Goal: Task Accomplishment & Management: Use online tool/utility

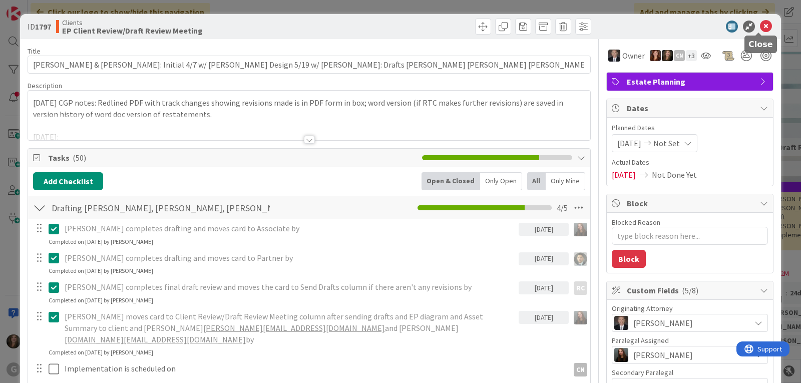
click at [760, 23] on icon at bounding box center [766, 27] width 12 height 12
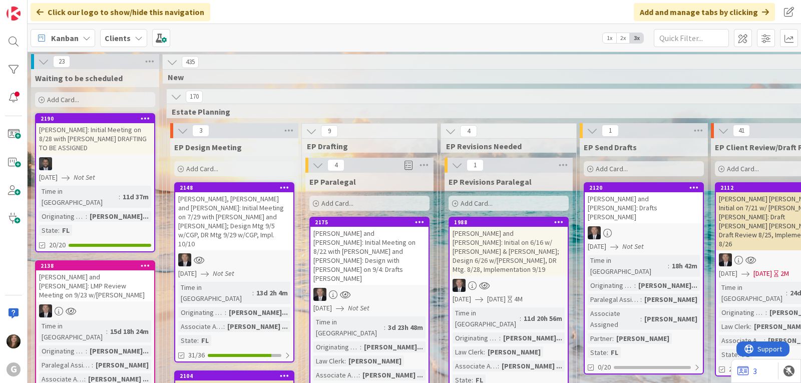
click at [137, 35] on icon at bounding box center [139, 38] width 8 height 8
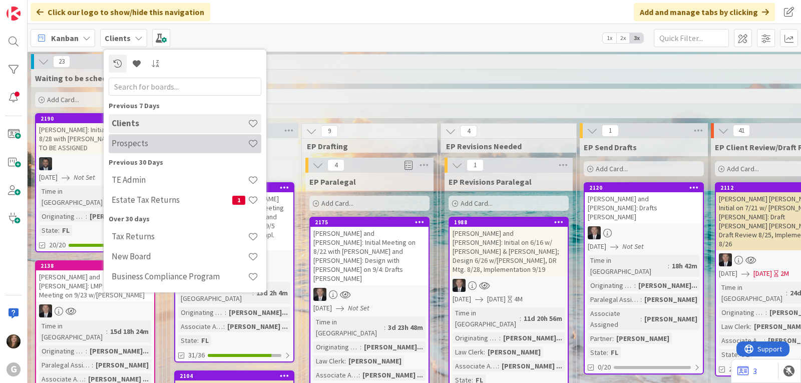
click at [135, 141] on h4 "Prospects" at bounding box center [180, 143] width 136 height 10
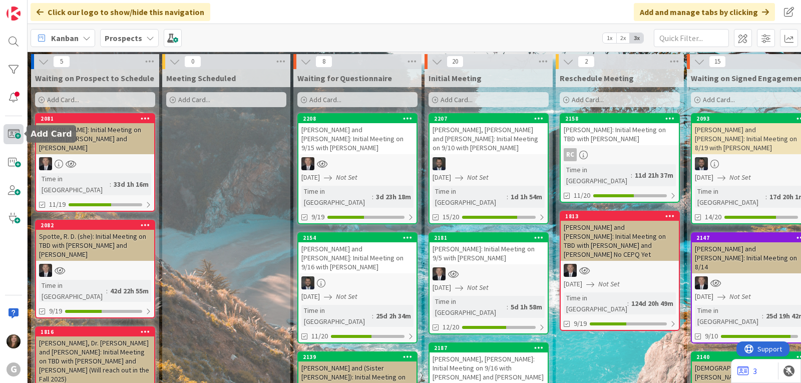
click at [14, 137] on span at bounding box center [14, 134] width 20 height 20
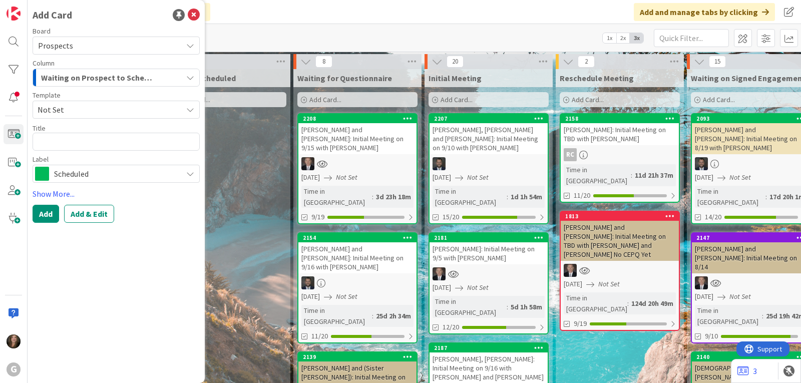
click at [187, 108] on icon at bounding box center [190, 110] width 8 height 8
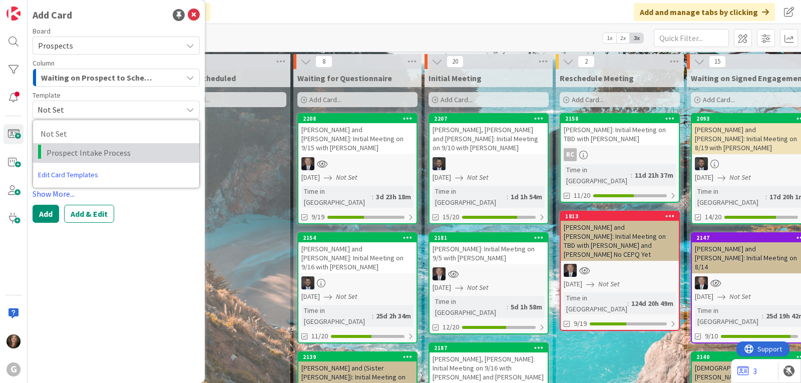
click at [110, 155] on span "Prospect Intake Process" at bounding box center [119, 152] width 145 height 13
type textarea "x"
type textarea "Prospect Intake Process"
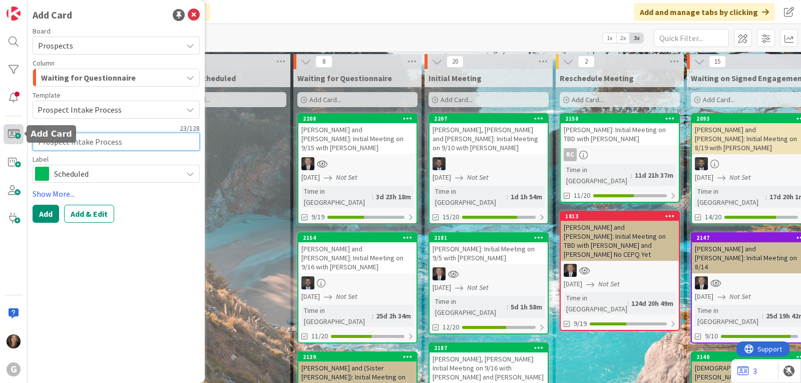
drag, startPoint x: 129, startPoint y: 146, endPoint x: 21, endPoint y: 144, distance: 108.7
click at [21, 144] on div "G Add Card Board Prospects Column Waiting for Questionnaire Template Prospect I…" at bounding box center [14, 191] width 28 height 383
type textarea "x"
type textarea "P"
type textarea "x"
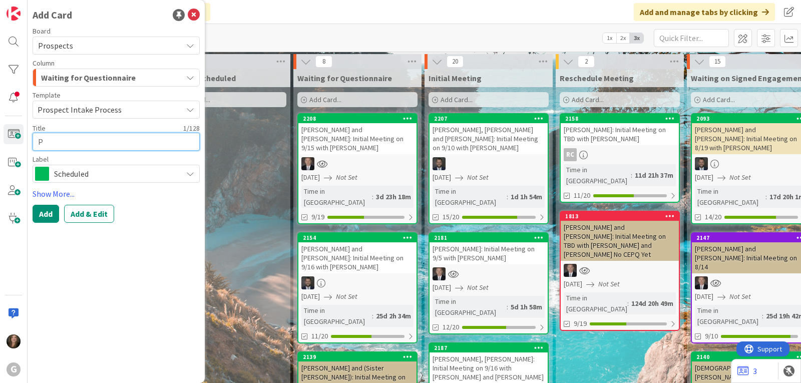
type textarea "Pl"
type textarea "x"
type textarea "Pla"
type textarea "x"
type textarea "Plat"
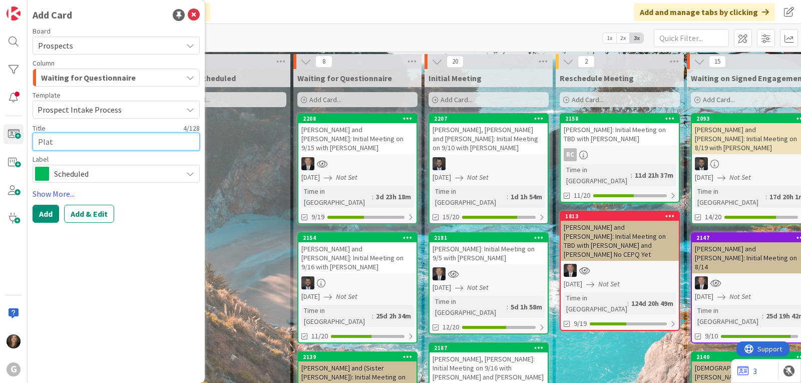
type textarea "x"
type textarea "Plate"
type textarea "x"
type textarea "Platei"
type textarea "x"
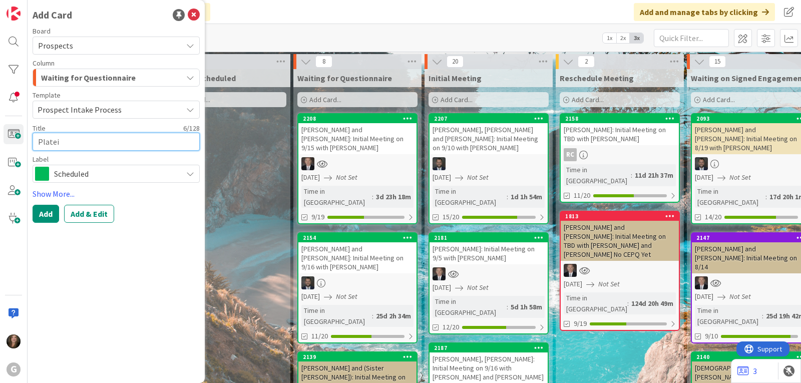
type textarea "Plateis"
type textarea "x"
type textarea "Plateis,"
type textarea "x"
type textarea "Plateis,"
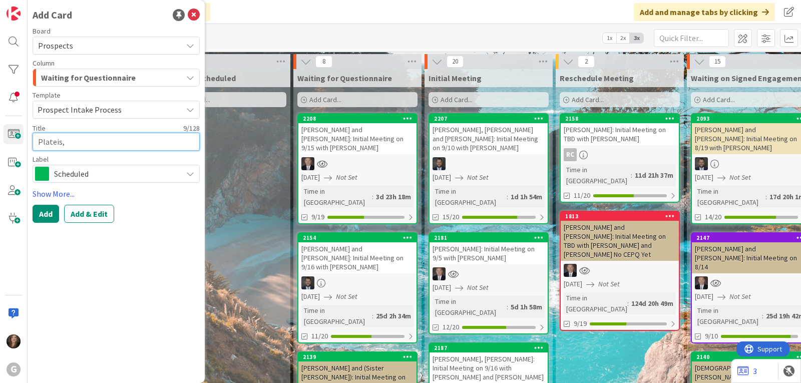
type textarea "x"
type textarea "Plateis, E"
type textarea "x"
type textarea "Plateis, Er"
type textarea "x"
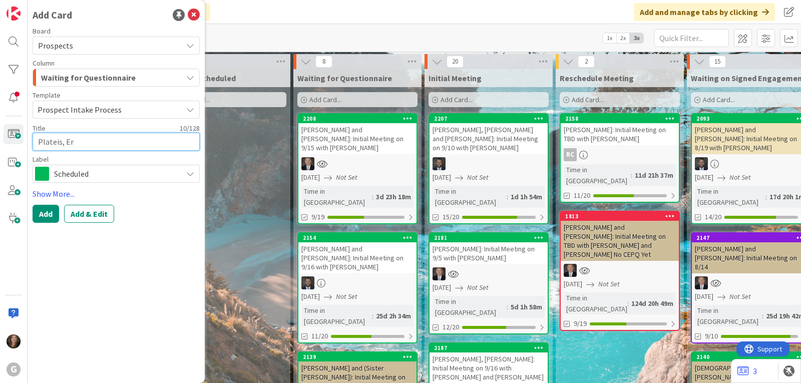
type textarea "Plateis, Eri"
type textarea "x"
type textarea "[PERSON_NAME]"
type textarea "x"
type textarea "[PERSON_NAME]"
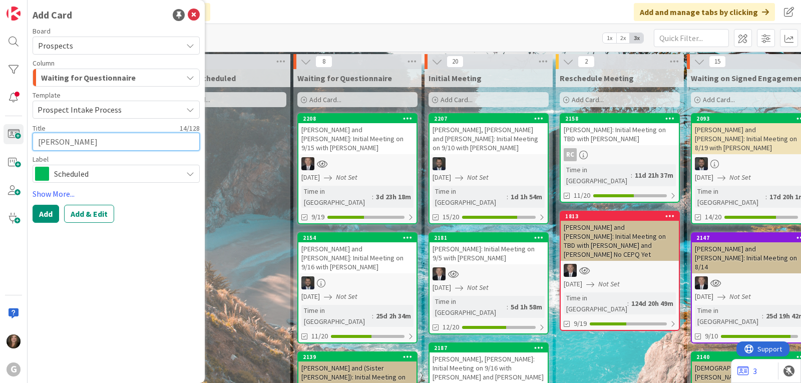
type textarea "x"
type textarea "[PERSON_NAME]"
type textarea "x"
type textarea "[PERSON_NAME]"
type textarea "x"
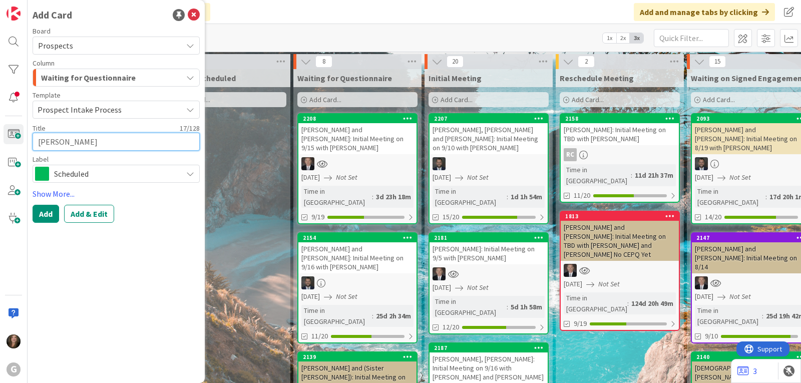
type textarea "[PERSON_NAME] and"
type textarea "x"
type textarea "[PERSON_NAME] and"
type textarea "x"
type textarea "[PERSON_NAME] and D"
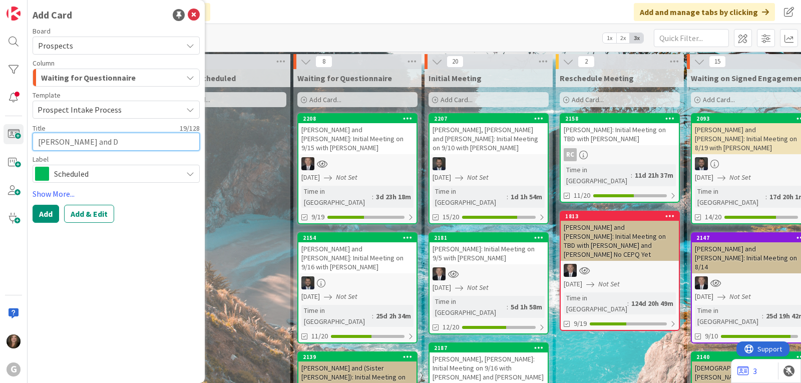
type textarea "x"
type textarea "[PERSON_NAME] and [PERSON_NAME]"
type textarea "x"
type textarea "[PERSON_NAME] and [PERSON_NAME]"
type textarea "x"
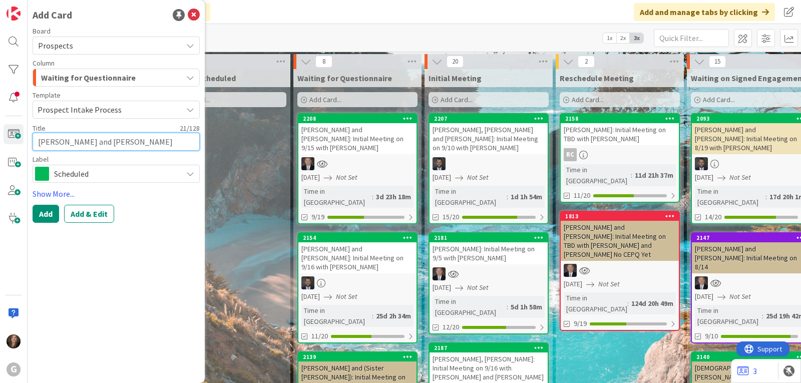
type textarea "[PERSON_NAME] and [PERSON_NAME]"
type textarea "x"
type textarea "[PERSON_NAME] and [PERSON_NAME]"
type textarea "x"
type textarea "[PERSON_NAME] and [PERSON_NAME]:"
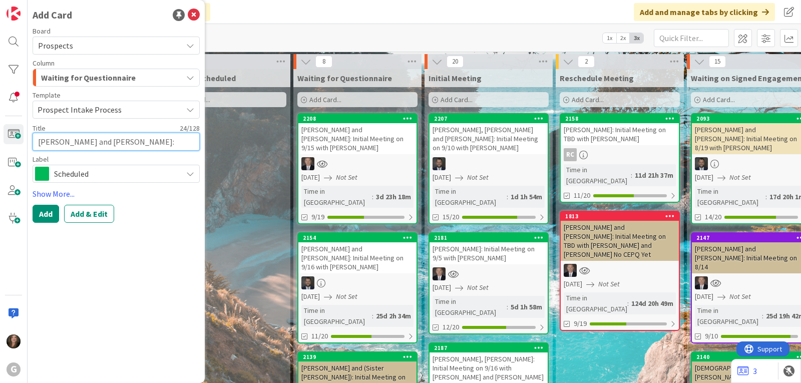
type textarea "x"
type textarea "[PERSON_NAME] and [PERSON_NAME]:"
type textarea "x"
type textarea "[PERSON_NAME] and [PERSON_NAME]: I"
type textarea "x"
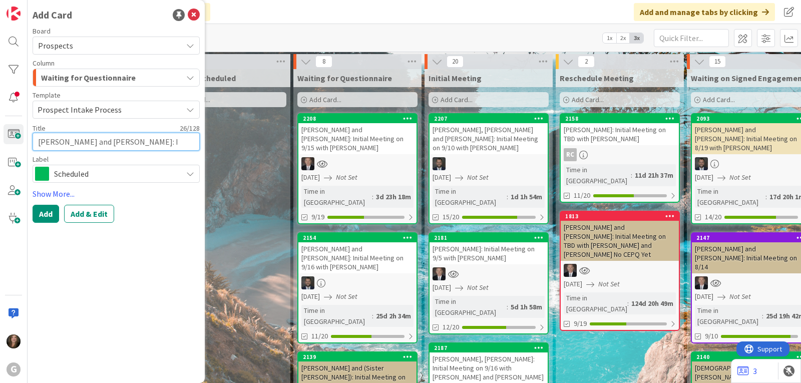
type textarea "[PERSON_NAME] and [PERSON_NAME]: In"
type textarea "x"
type textarea "[PERSON_NAME] and [PERSON_NAME]: Ini"
type textarea "x"
type textarea "[PERSON_NAME] and [PERSON_NAME]: Init"
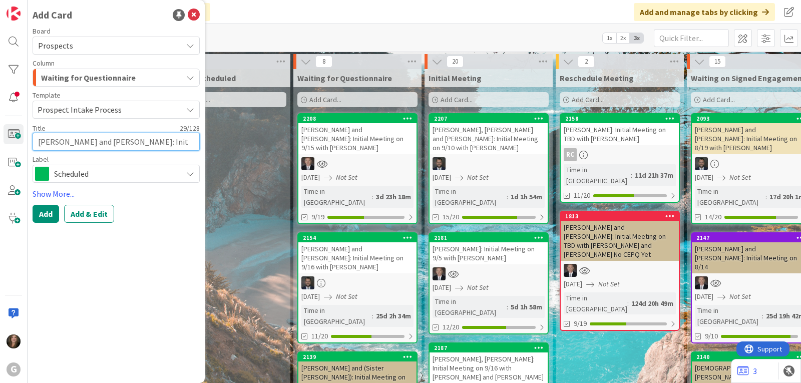
type textarea "x"
type textarea "[PERSON_NAME] and [PERSON_NAME]: Initi"
type textarea "x"
type textarea "[PERSON_NAME] and [PERSON_NAME]: Initia"
type textarea "x"
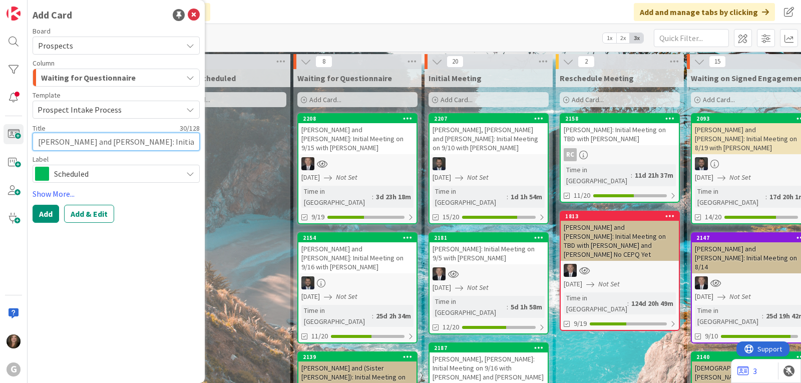
type textarea "[PERSON_NAME] and [PERSON_NAME]: Initial"
type textarea "x"
type textarea "[PERSON_NAME] and [PERSON_NAME]: Initial"
type textarea "x"
type textarea "[PERSON_NAME] and [PERSON_NAME]: Initial M"
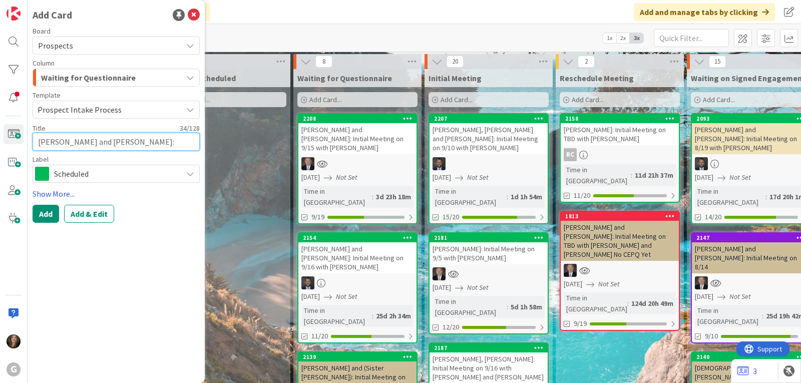
type textarea "x"
type textarea "[PERSON_NAME] and [PERSON_NAME]: Initial Me"
type textarea "x"
type textarea "[PERSON_NAME] and [PERSON_NAME]: Initial Mee"
type textarea "x"
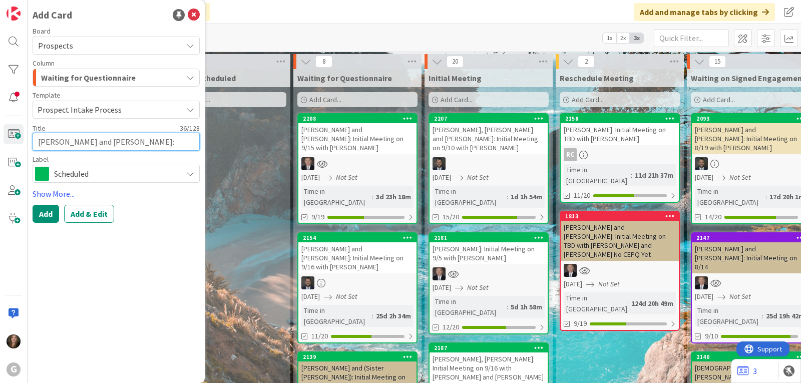
type textarea "[PERSON_NAME] and [PERSON_NAME]: Initial Meet"
type textarea "x"
type textarea "[PERSON_NAME] and [PERSON_NAME]: Initial Meeti"
type textarea "x"
type textarea "[PERSON_NAME] and [PERSON_NAME]: Initial Meetin"
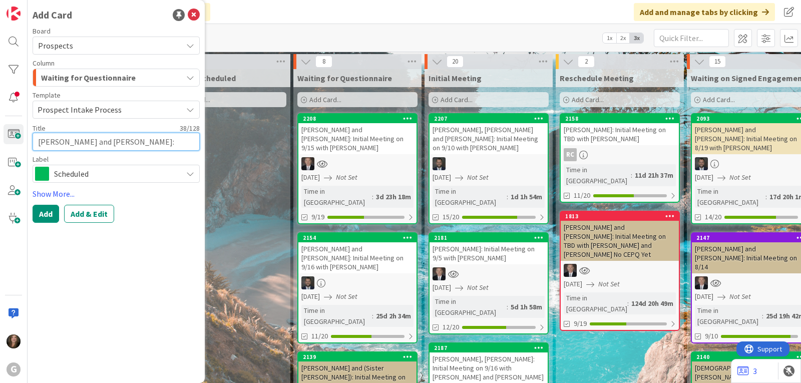
type textarea "x"
type textarea "[PERSON_NAME] and [PERSON_NAME]: Initial Meeting"
type textarea "x"
type textarea "[PERSON_NAME] and [PERSON_NAME]: Initial Meeting"
type textarea "x"
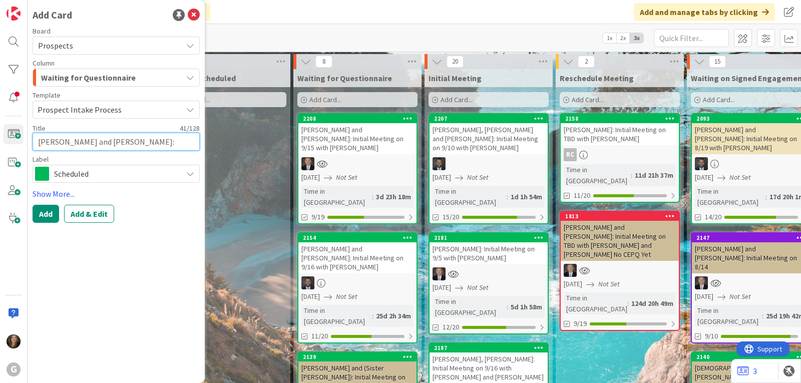
type textarea "[PERSON_NAME] and [PERSON_NAME]: Initial Meeting o"
type textarea "x"
type textarea "[PERSON_NAME] and [PERSON_NAME]: Initial Meeting on"
type textarea "x"
type textarea "[PERSON_NAME] and [PERSON_NAME]: Initial Meeting on"
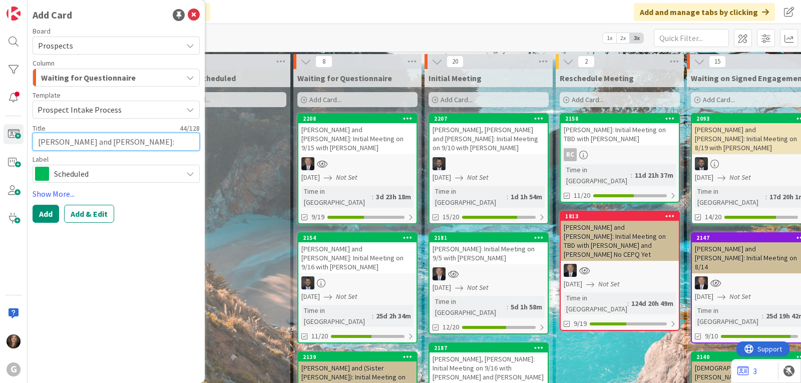
type textarea "x"
type textarea "[PERSON_NAME] and [PERSON_NAME]: Initial Meeting on 9"
type textarea "x"
type textarea "[PERSON_NAME] and [PERSON_NAME]: Initial Meeting on 9/"
type textarea "x"
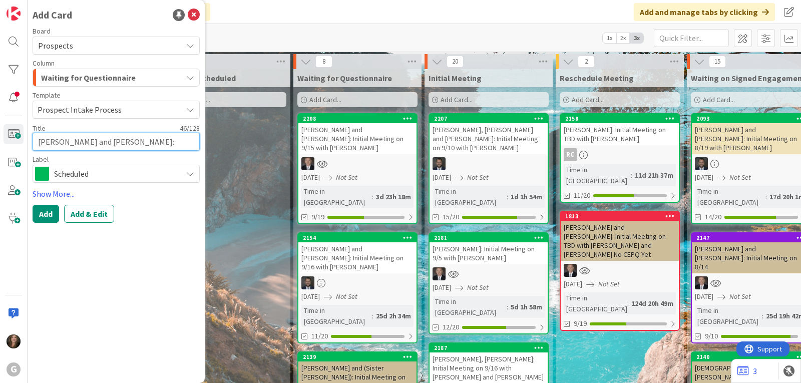
type textarea "[PERSON_NAME] and [PERSON_NAME]: Initial Meeting on 9/3"
type textarea "x"
type textarea "[PERSON_NAME] and [PERSON_NAME]: Initial Meeting on 9/30"
type textarea "x"
type textarea "[PERSON_NAME] and [PERSON_NAME]: Initial Meeting on 9/30"
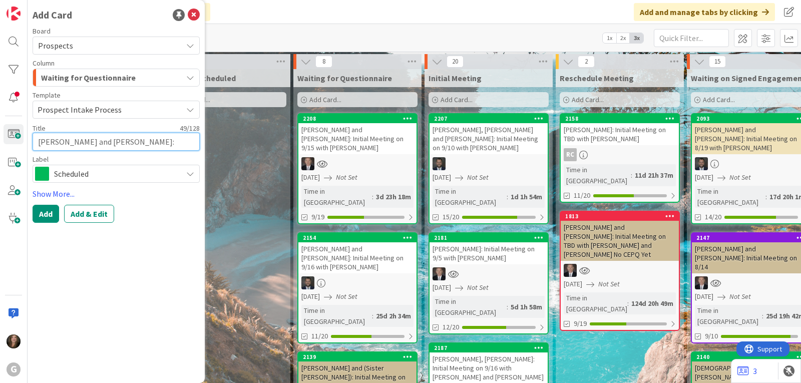
type textarea "x"
type textarea "[PERSON_NAME] and [PERSON_NAME]: Initial Meeting on 9/30 w"
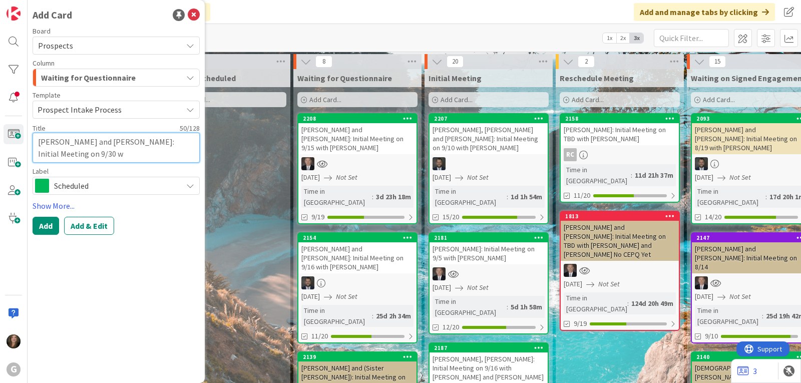
type textarea "x"
type textarea "[PERSON_NAME] and [PERSON_NAME]: Initial Meeting on 9/30 wi"
type textarea "x"
type textarea "[PERSON_NAME] and [PERSON_NAME]: Initial Meeting on 9/30 wit"
type textarea "x"
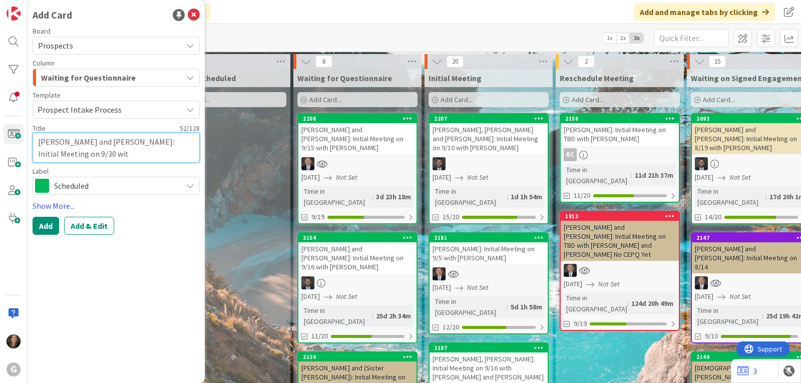
type textarea "[PERSON_NAME] and [PERSON_NAME]: Initial Meeting on 9/30 with"
type textarea "x"
type textarea "[PERSON_NAME] and [PERSON_NAME]: Initial Meeting on 9/30 with"
type textarea "x"
type textarea "[PERSON_NAME] and [PERSON_NAME]: Initial Meeting on 9/30 with B"
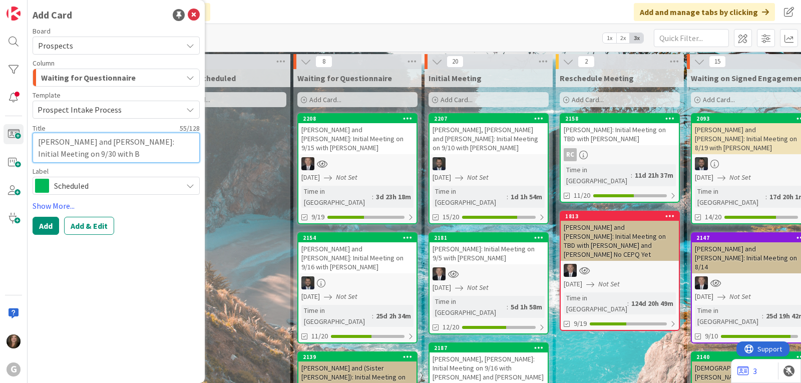
type textarea "x"
type textarea "[PERSON_NAME] and [PERSON_NAME]: Initial Meeting on 9/30 with Bra"
type textarea "x"
type textarea "[PERSON_NAME] and [PERSON_NAME]: Initial Meeting on 9/30 with [PERSON_NAME]"
type textarea "x"
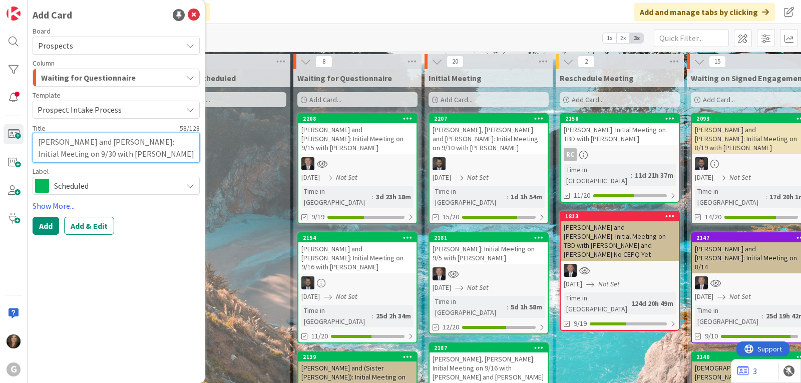
type textarea "[PERSON_NAME] and [PERSON_NAME]: Initial Meeting on 9/30 with [PERSON_NAME]"
type textarea "x"
type textarea "[PERSON_NAME] and [PERSON_NAME]: Initial Meeting on 9/30 with [PERSON_NAME]"
type textarea "x"
type textarea "[PERSON_NAME] and [PERSON_NAME]: Initial Meeting on 9/30 with [PERSON_NAME]"
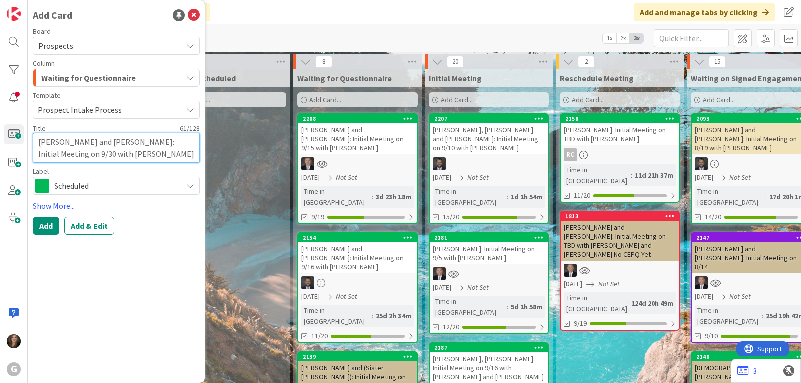
type textarea "x"
type textarea "[PERSON_NAME] and [PERSON_NAME]: Initial Meeting on 9/30 with [PERSON_NAME] and"
type textarea "x"
type textarea "[PERSON_NAME] and [PERSON_NAME]: Initial Meeting on 9/30 with [PERSON_NAME] and"
type textarea "x"
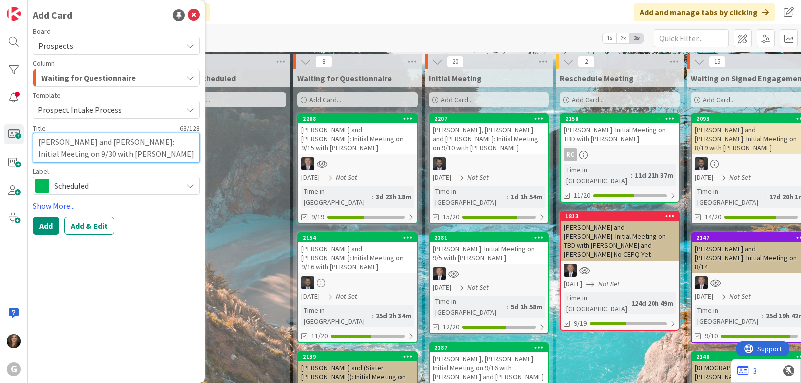
type textarea "[PERSON_NAME] and [PERSON_NAME]: Initial Meeting on 9/30 with [PERSON_NAME] and…"
type textarea "x"
type textarea "[PERSON_NAME] and [PERSON_NAME]: Initial Meeting on 9/30 with [PERSON_NAME] and…"
type textarea "x"
type textarea "[PERSON_NAME] and [PERSON_NAME]: Initial Meeting on 9/30 with [PERSON_NAME] and…"
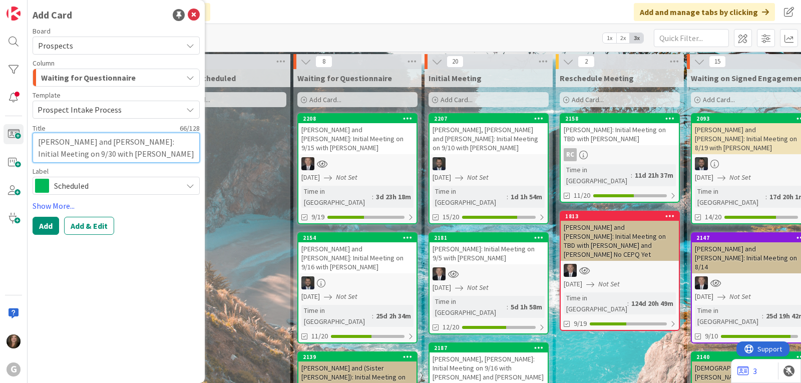
type textarea "x"
type textarea "[PERSON_NAME] and [PERSON_NAME]: Initial Meeting on 9/30 with [PERSON_NAME] and…"
type textarea "x"
type textarea "[PERSON_NAME] and [PERSON_NAME]: Initial Meeting on 9/30 with [PERSON_NAME] and…"
click at [89, 225] on button "Add & Edit" at bounding box center [89, 226] width 50 height 18
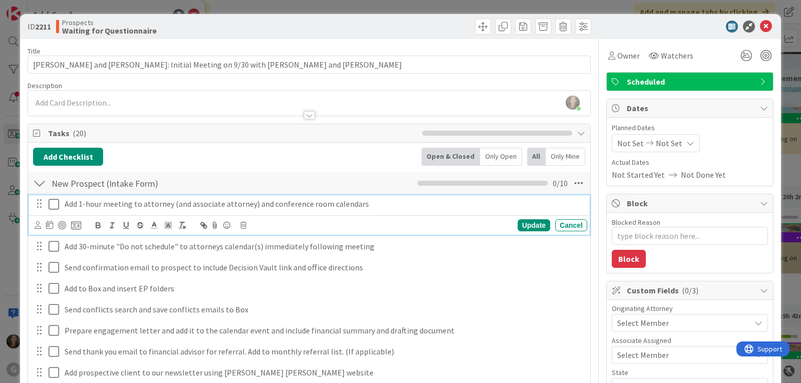
click at [53, 207] on icon at bounding box center [54, 204] width 11 height 12
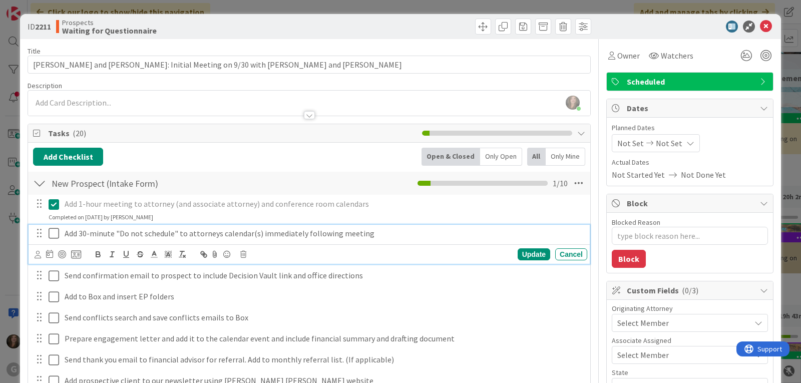
click at [54, 234] on icon at bounding box center [54, 233] width 11 height 12
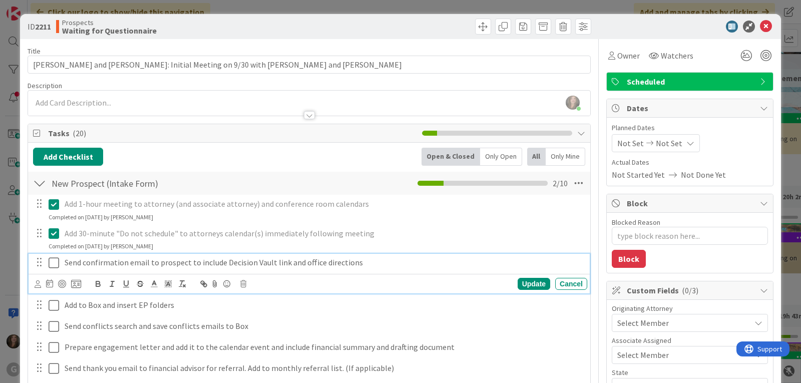
click at [54, 259] on icon at bounding box center [54, 263] width 11 height 12
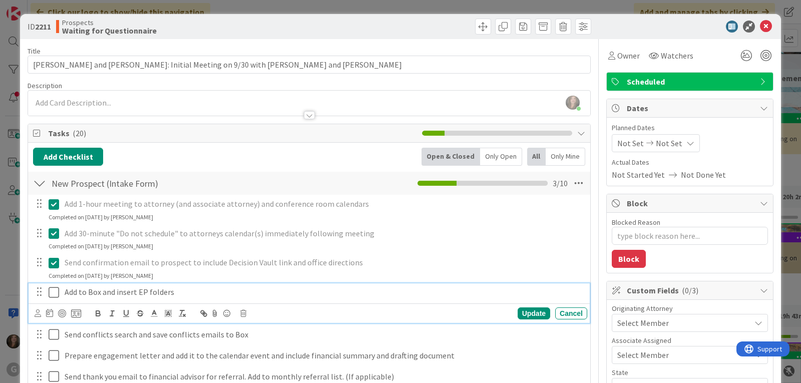
click at [53, 292] on icon at bounding box center [54, 292] width 11 height 12
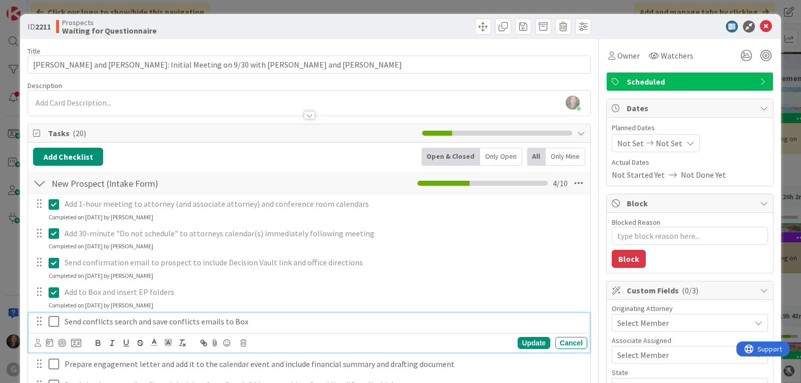
click at [52, 322] on icon at bounding box center [54, 321] width 11 height 12
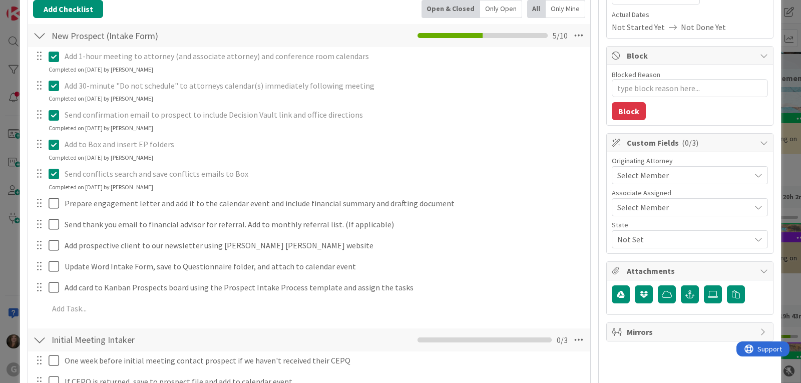
scroll to position [150, 0]
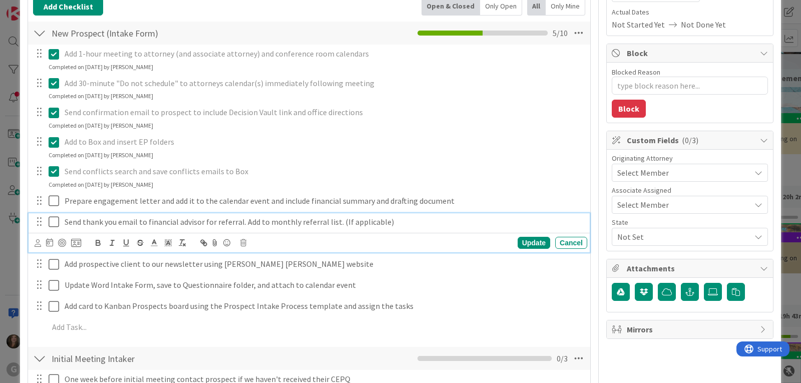
click at [170, 222] on p "Send thank you email to financial advisor for referral. Add to monthly referral…" at bounding box center [324, 222] width 519 height 12
click at [244, 243] on icon at bounding box center [243, 242] width 6 height 7
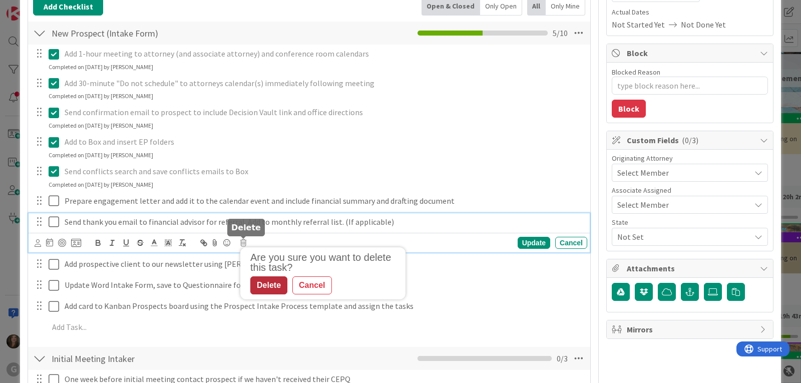
click at [275, 286] on div "Delete" at bounding box center [268, 285] width 37 height 18
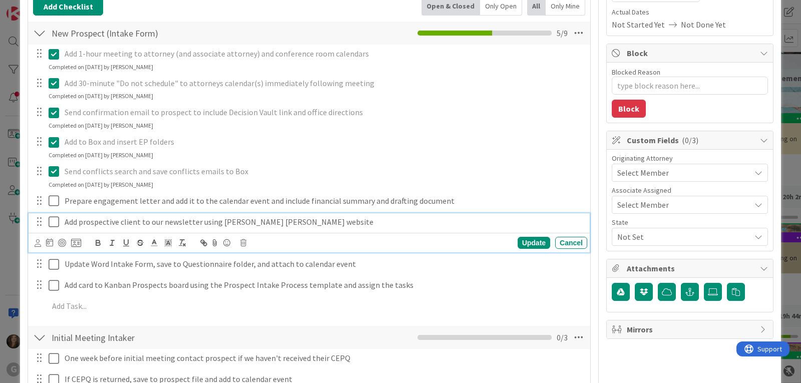
click at [53, 224] on icon at bounding box center [54, 222] width 11 height 12
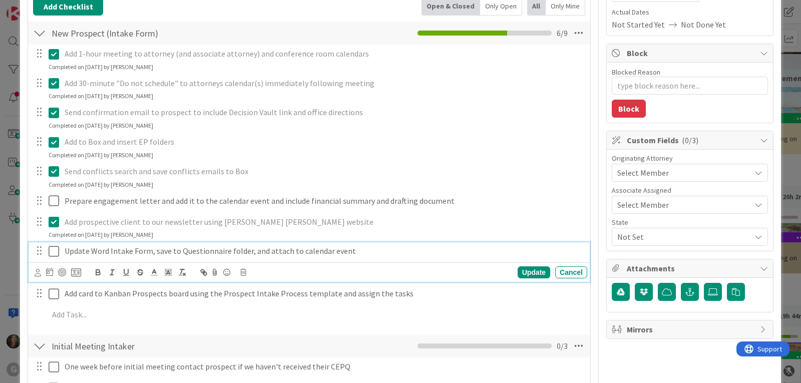
click at [54, 253] on icon at bounding box center [54, 251] width 11 height 12
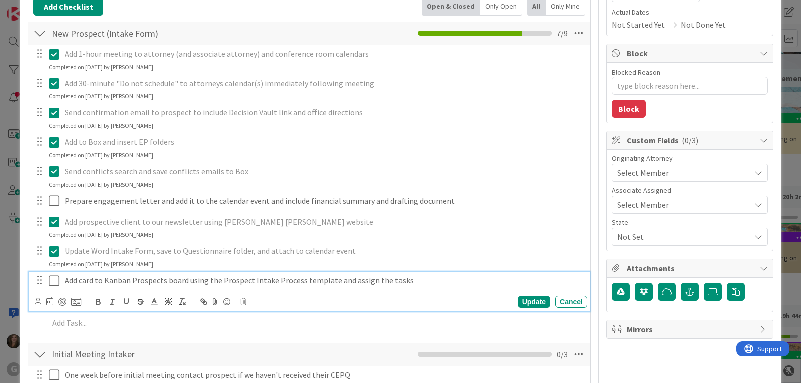
click at [56, 282] on icon at bounding box center [54, 281] width 11 height 12
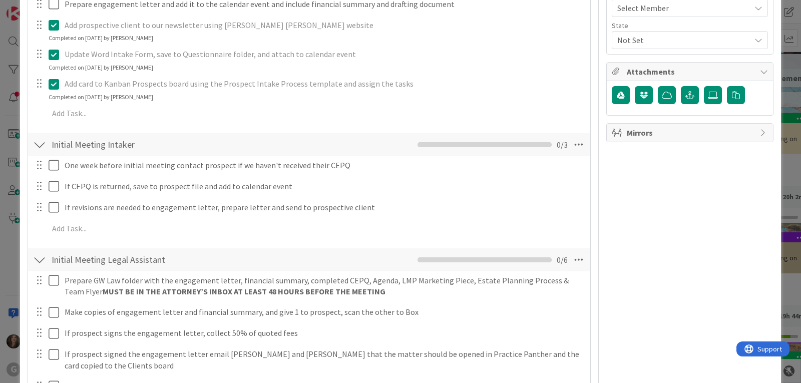
scroll to position [351, 0]
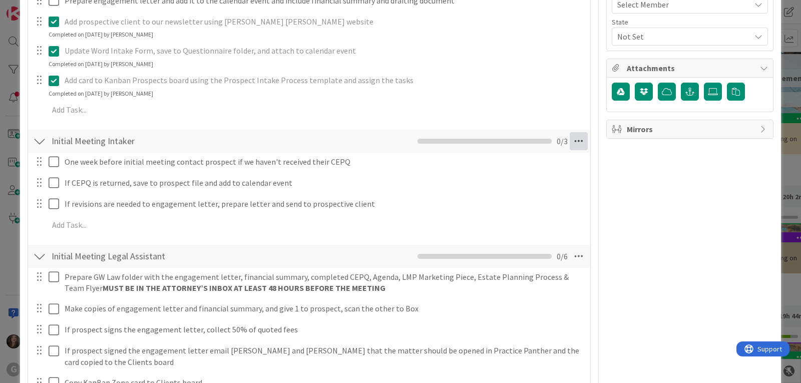
click at [576, 143] on icon at bounding box center [579, 141] width 18 height 18
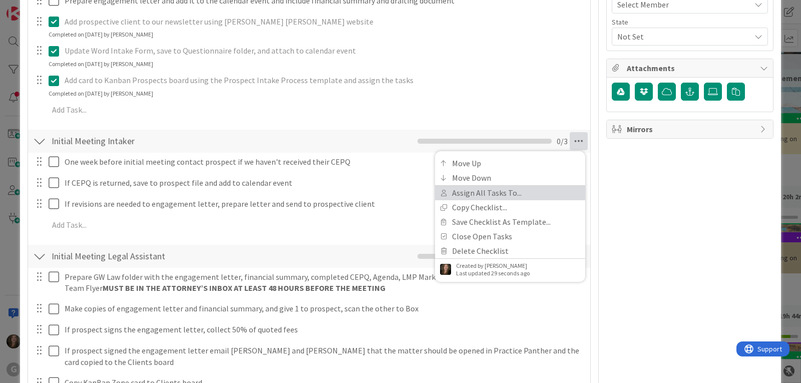
click at [497, 191] on link "Assign All Tasks To..." at bounding box center [510, 193] width 150 height 15
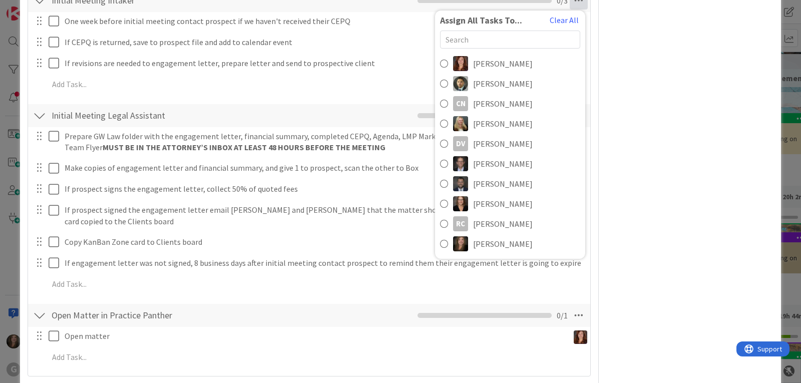
scroll to position [551, 0]
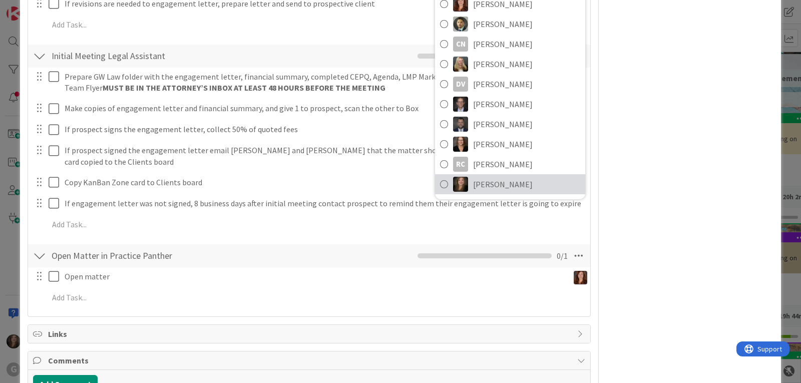
click at [488, 188] on span "[PERSON_NAME]" at bounding box center [503, 184] width 60 height 12
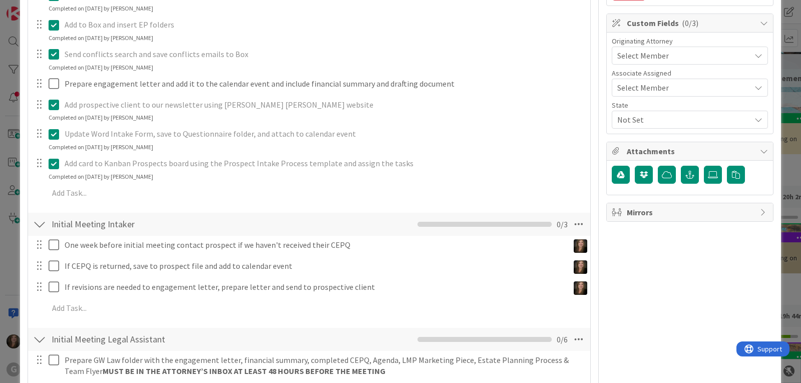
scroll to position [17, 0]
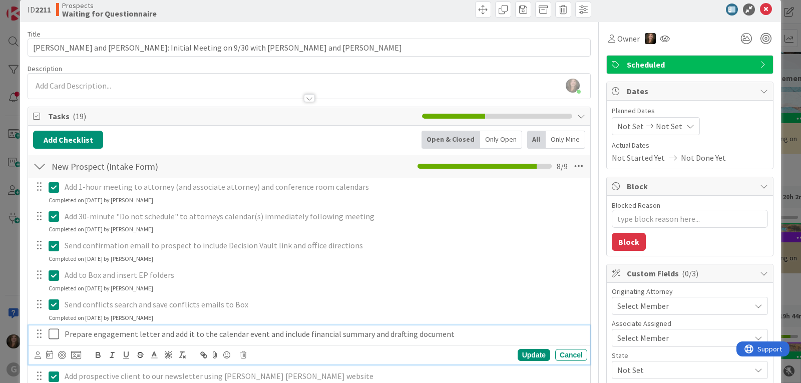
drag, startPoint x: 114, startPoint y: 331, endPoint x: 37, endPoint y: 358, distance: 81.4
click at [37, 358] on icon at bounding box center [38, 356] width 7 height 8
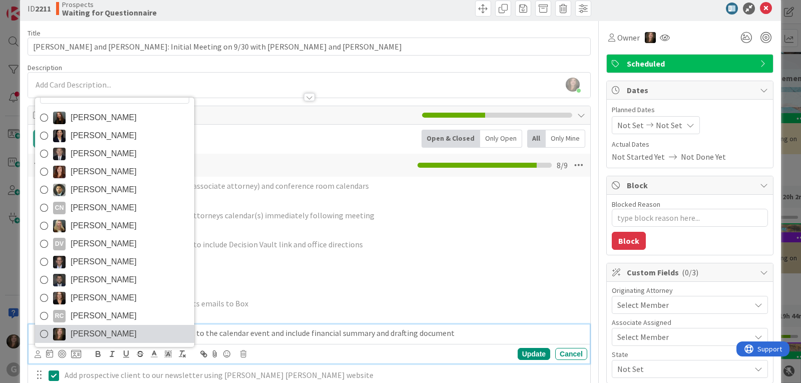
click at [92, 337] on span "[PERSON_NAME]" at bounding box center [104, 333] width 66 height 15
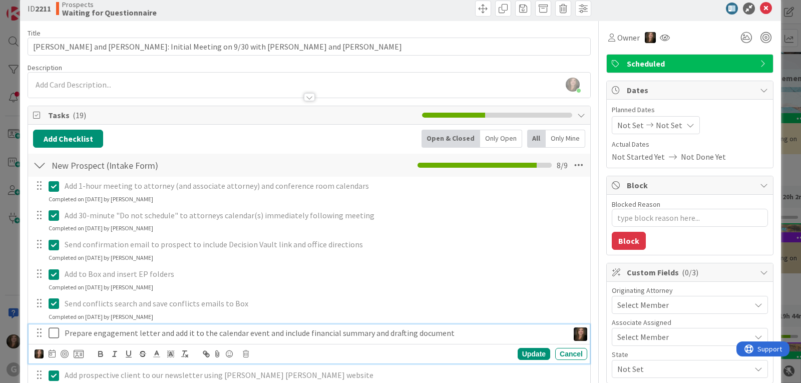
type textarea "x"
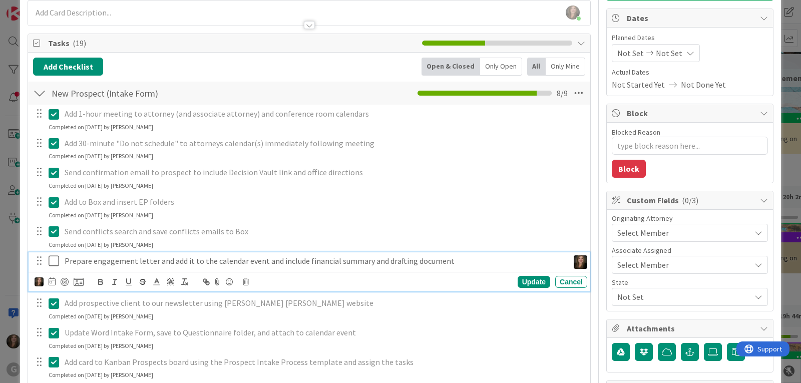
scroll to position [118, 0]
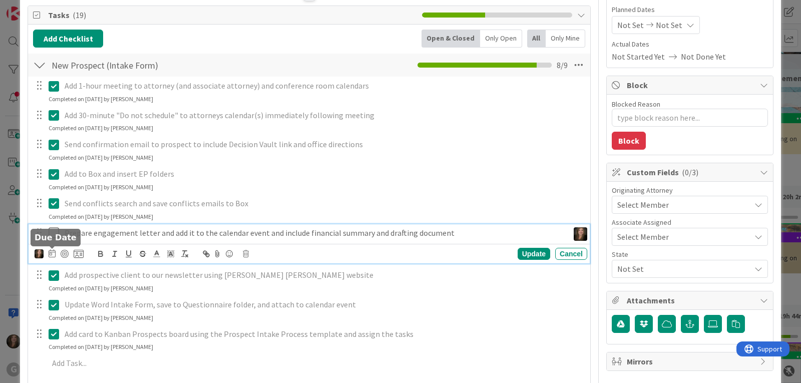
click at [52, 254] on icon at bounding box center [52, 253] width 7 height 8
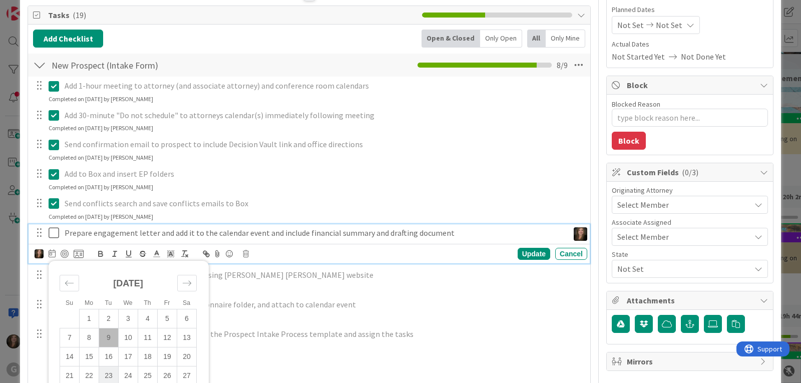
click at [109, 371] on td "23" at bounding box center [109, 376] width 20 height 19
type input "[DATE]"
type textarea "x"
click at [518, 255] on div "Update" at bounding box center [534, 254] width 33 height 12
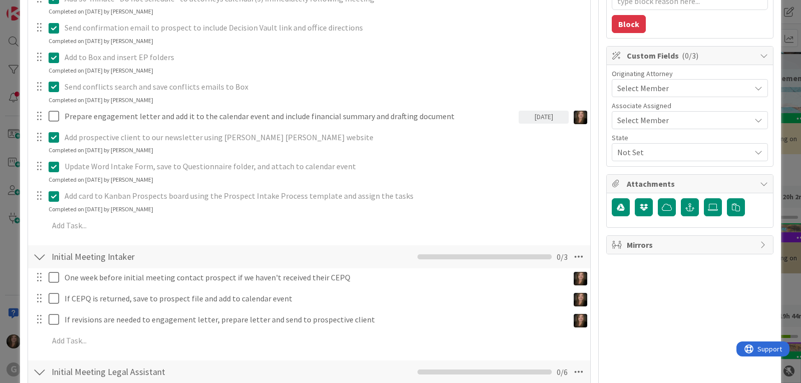
scroll to position [268, 0]
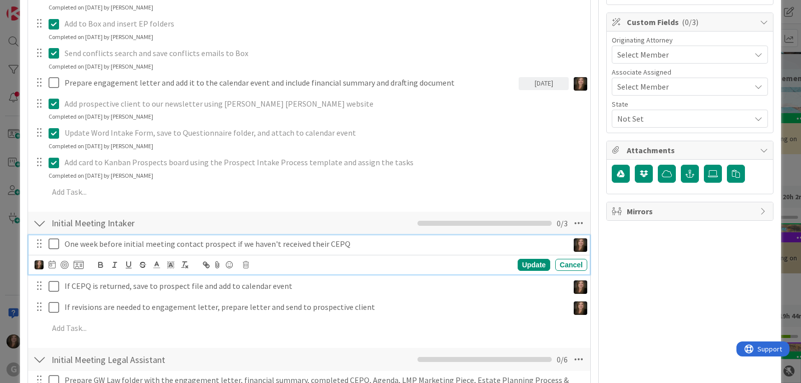
click at [228, 246] on p "One week before initial meeting contact prospect if we haven't received their C…" at bounding box center [315, 244] width 500 height 12
click at [53, 265] on icon at bounding box center [52, 264] width 7 height 8
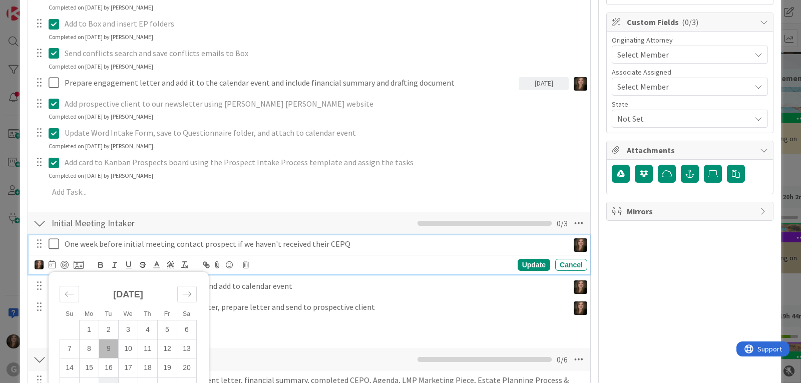
click at [114, 380] on td "23" at bounding box center [109, 387] width 20 height 19
type input "[DATE]"
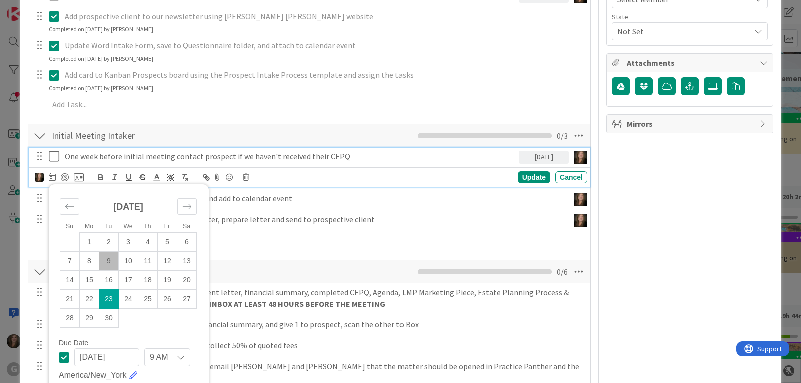
scroll to position [369, 0]
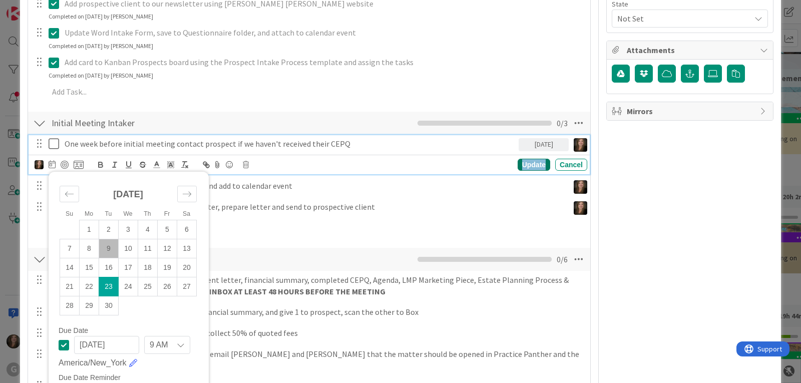
click at [522, 166] on div "Update" at bounding box center [534, 165] width 33 height 12
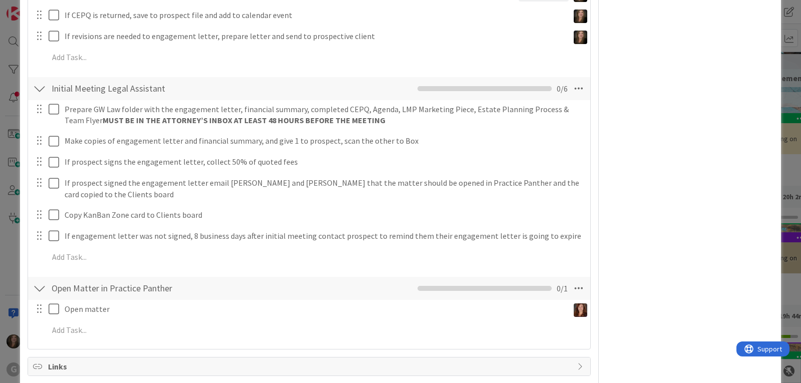
scroll to position [519, 0]
click at [570, 88] on icon at bounding box center [579, 88] width 18 height 18
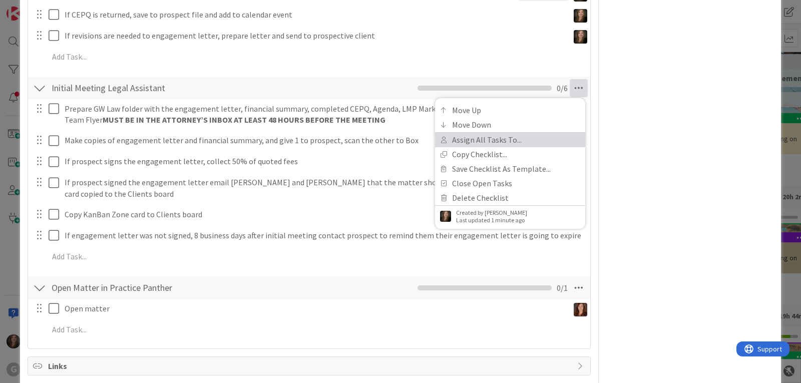
click at [479, 134] on link "Assign All Tasks To..." at bounding box center [510, 140] width 150 height 15
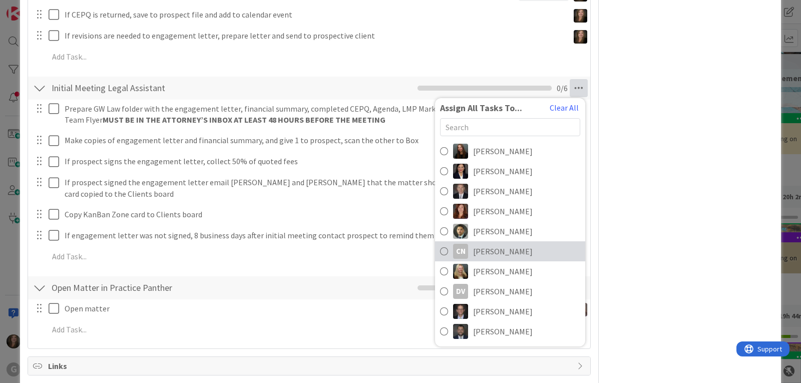
click at [460, 247] on div "CN" at bounding box center [460, 251] width 15 height 15
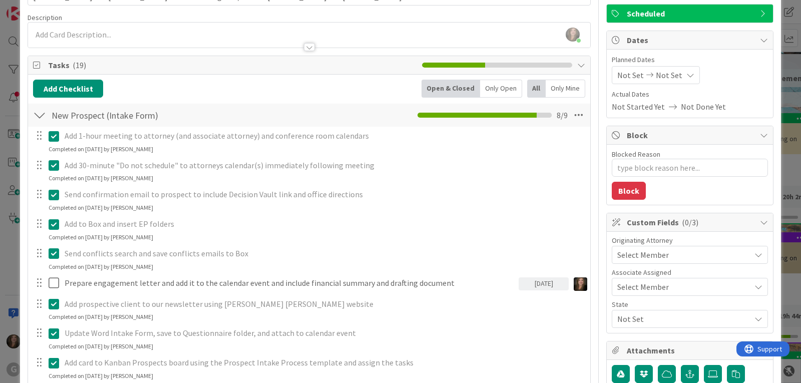
scroll to position [0, 0]
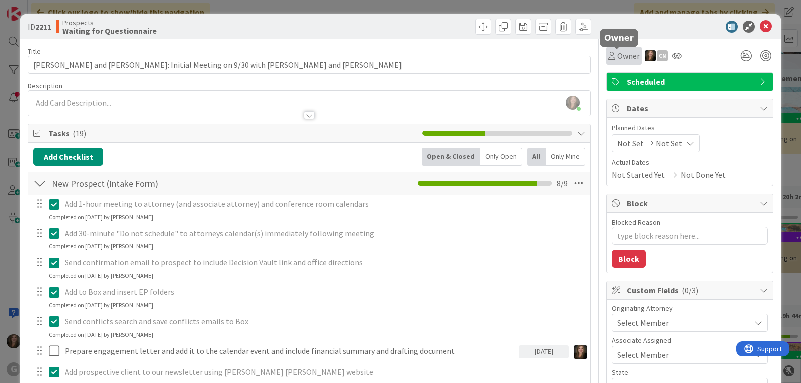
click at [617, 56] on span "Owner" at bounding box center [628, 56] width 23 height 12
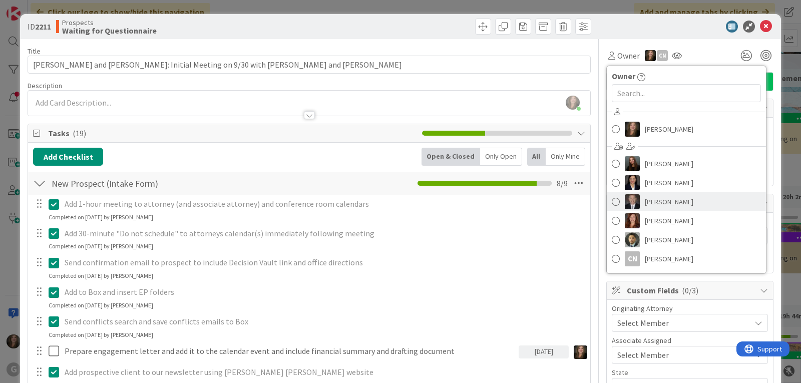
click at [654, 202] on span "[PERSON_NAME]" at bounding box center [669, 201] width 49 height 15
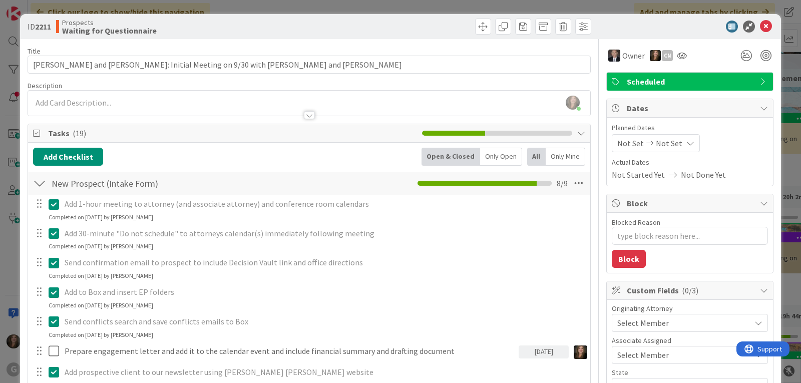
type textarea "x"
click at [619, 142] on span "Not Set" at bounding box center [630, 143] width 27 height 12
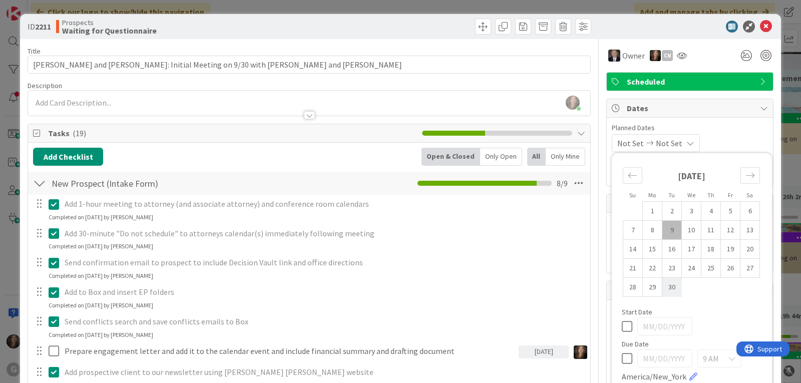
click at [665, 287] on td "30" at bounding box center [672, 287] width 20 height 19
type input "[DATE]"
click at [716, 135] on div "[DATE] Not Set Su Mo Tu We Th Fr Sa [DATE] 1 2 3 4 5 6 7 8 9 10 11 12 13 14 15 …" at bounding box center [690, 143] width 156 height 18
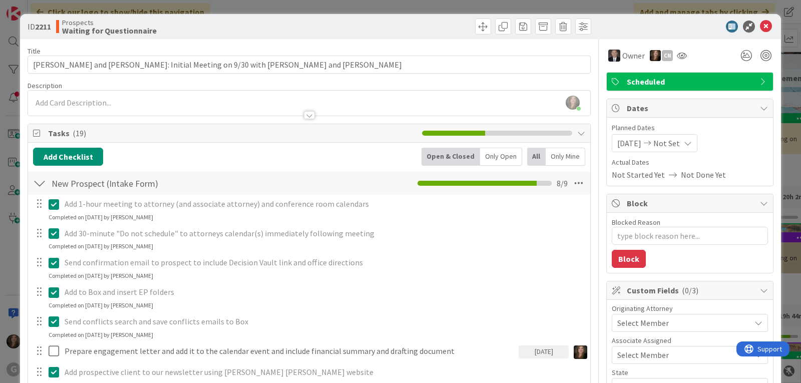
click at [635, 323] on span "Select Member" at bounding box center [643, 323] width 52 height 12
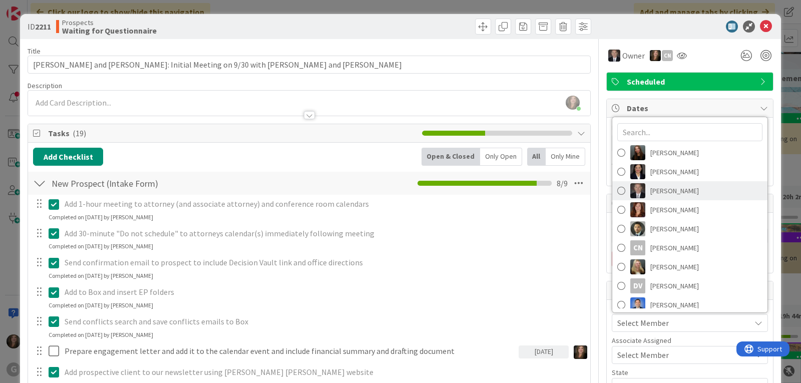
click at [631, 193] on img at bounding box center [637, 190] width 15 height 15
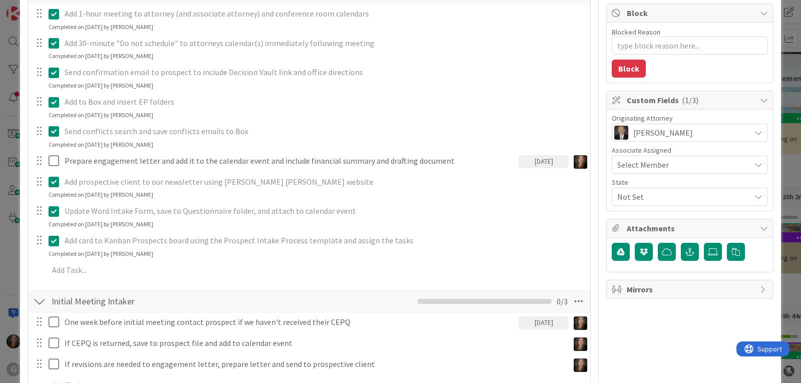
scroll to position [200, 0]
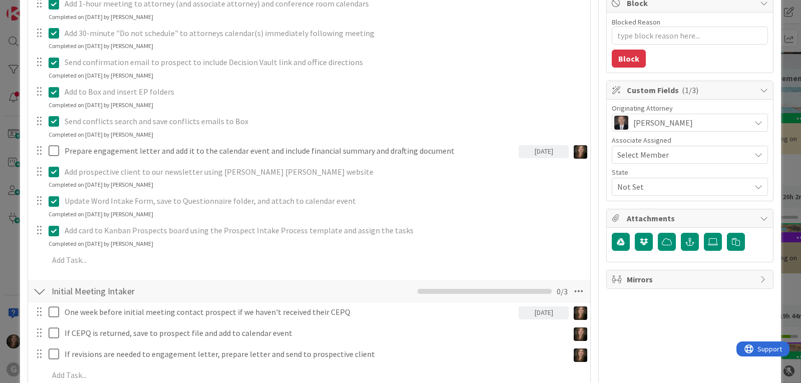
click at [630, 155] on span "Select Member" at bounding box center [643, 155] width 52 height 12
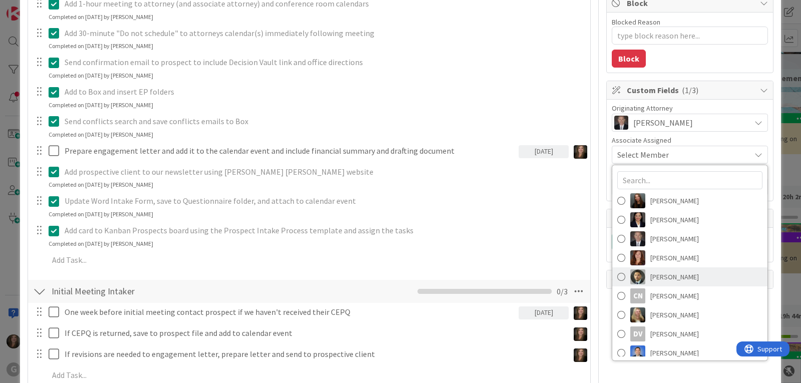
click at [639, 277] on link "[PERSON_NAME]" at bounding box center [689, 276] width 155 height 19
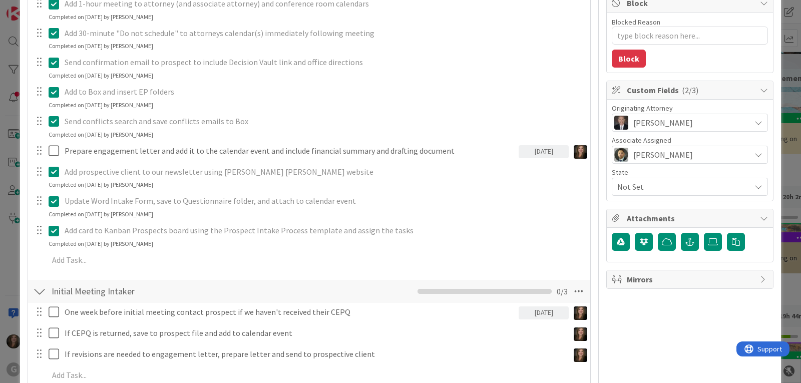
click at [636, 186] on span "Not Set" at bounding box center [683, 187] width 133 height 12
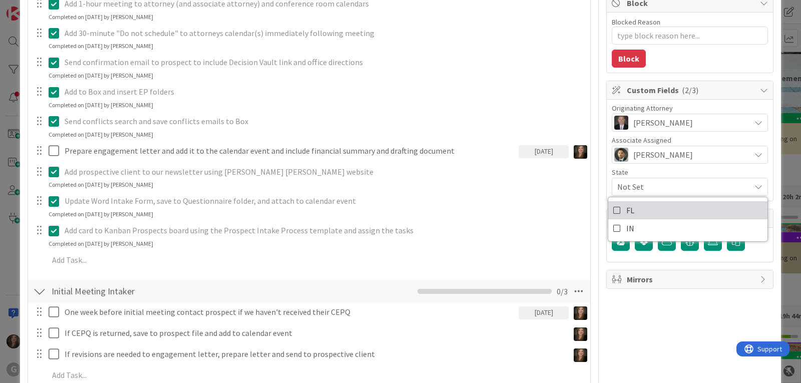
click at [628, 207] on link "FL" at bounding box center [687, 210] width 159 height 18
type textarea "x"
click at [711, 173] on div "State" at bounding box center [690, 172] width 156 height 7
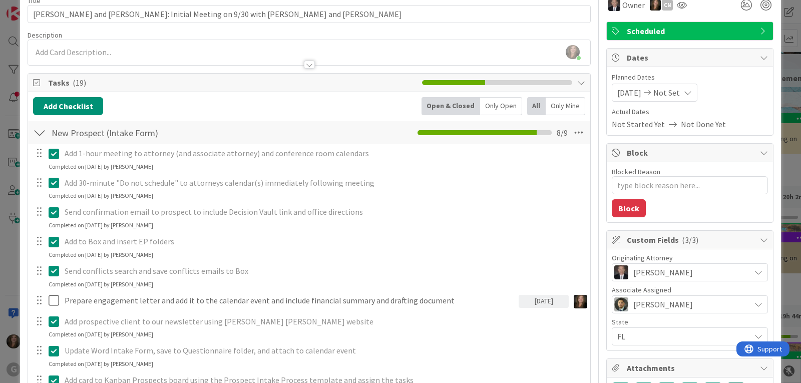
scroll to position [0, 0]
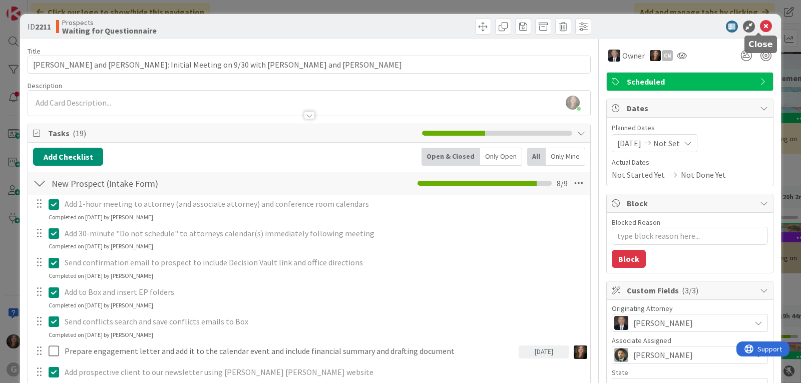
click at [760, 28] on icon at bounding box center [766, 27] width 12 height 12
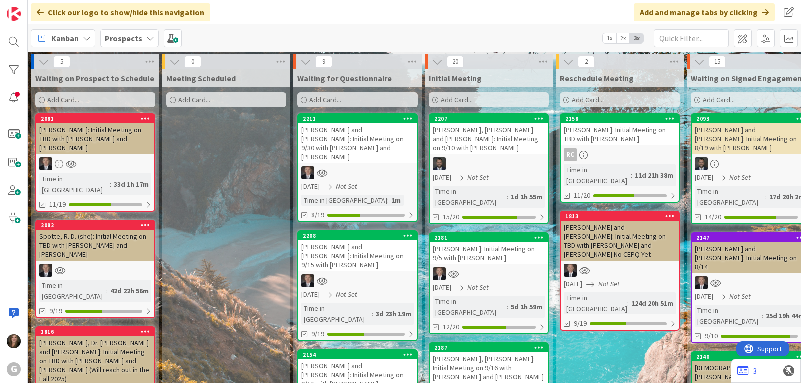
click at [135, 34] on b "Prospects" at bounding box center [124, 38] width 38 height 10
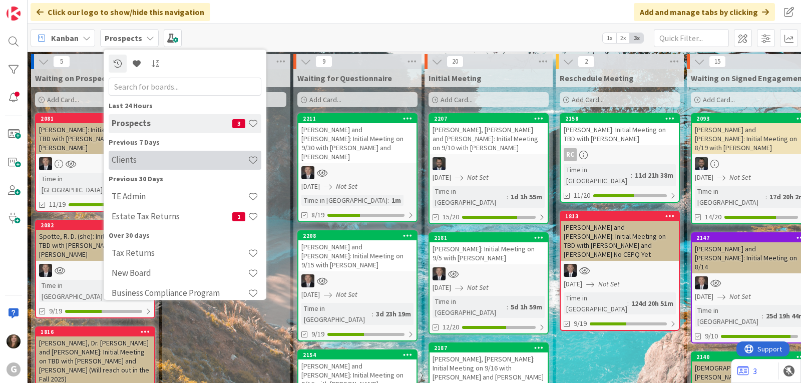
click at [123, 160] on h4 "Clients" at bounding box center [180, 160] width 136 height 10
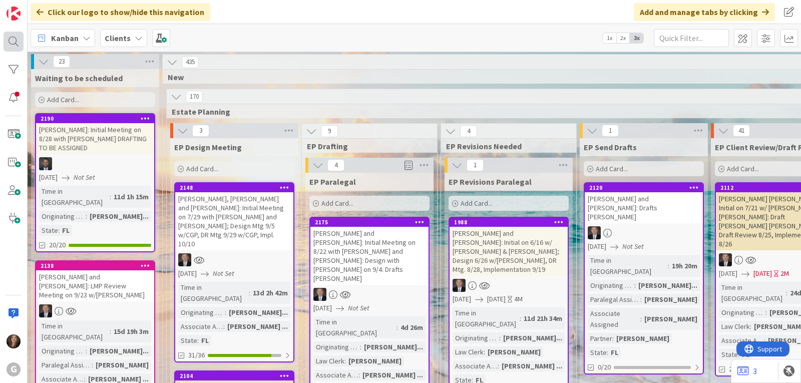
click at [12, 42] on div at bounding box center [14, 42] width 20 height 20
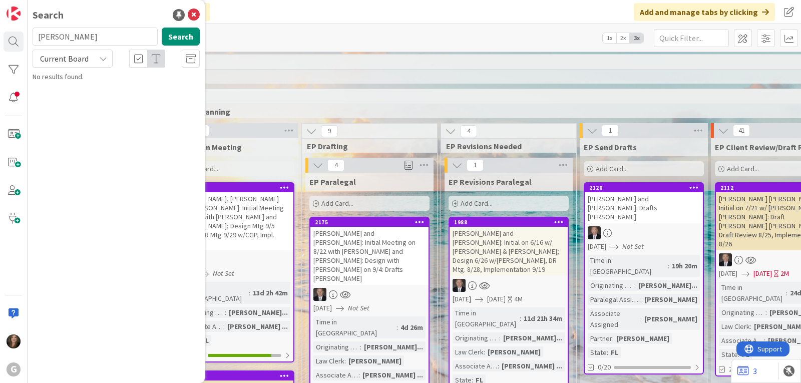
type input "[PERSON_NAME]"
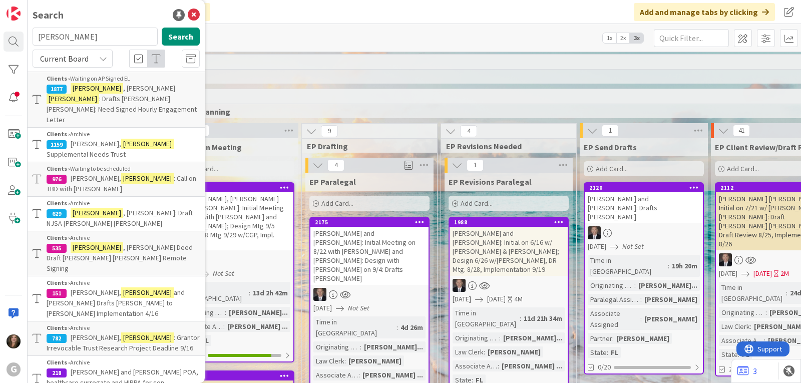
click at [72, 92] on mark "[PERSON_NAME]" at bounding box center [97, 88] width 53 height 11
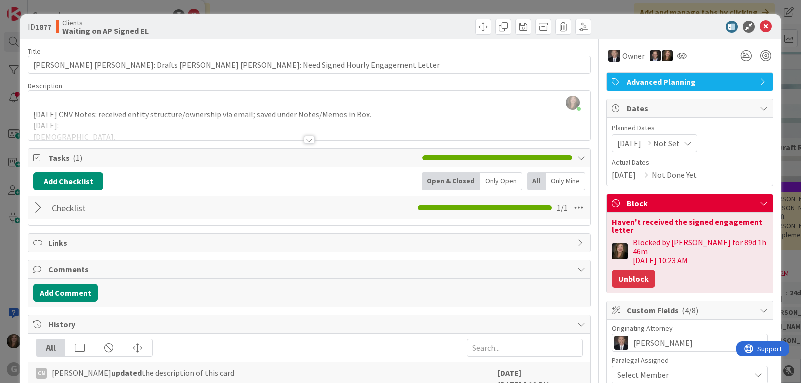
click at [626, 270] on button "Unblock" at bounding box center [634, 279] width 44 height 18
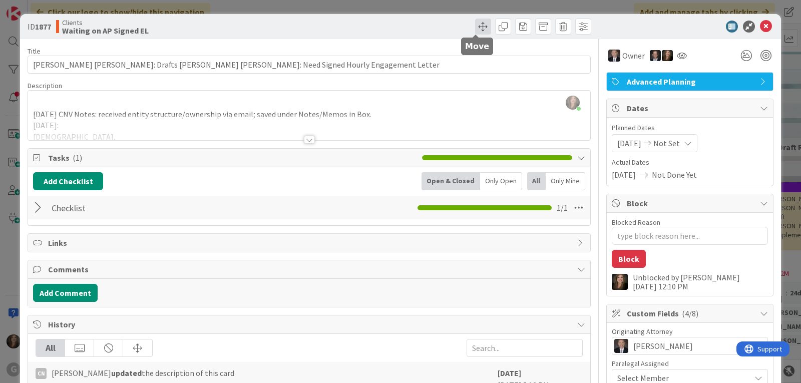
click at [475, 24] on span at bounding box center [483, 27] width 16 height 16
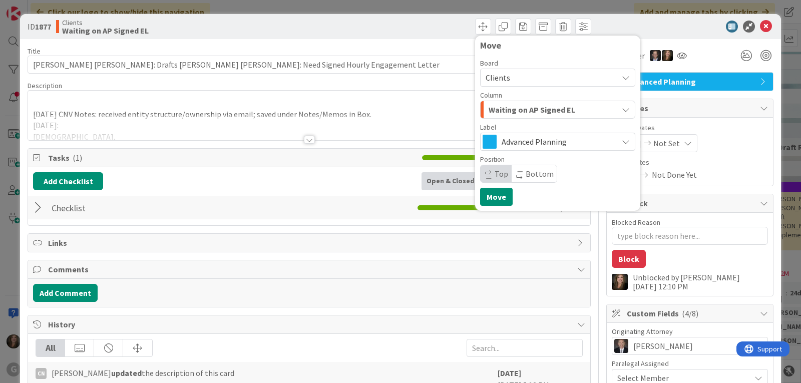
click at [612, 110] on button "Waiting on AP Signed EL" at bounding box center [557, 110] width 155 height 18
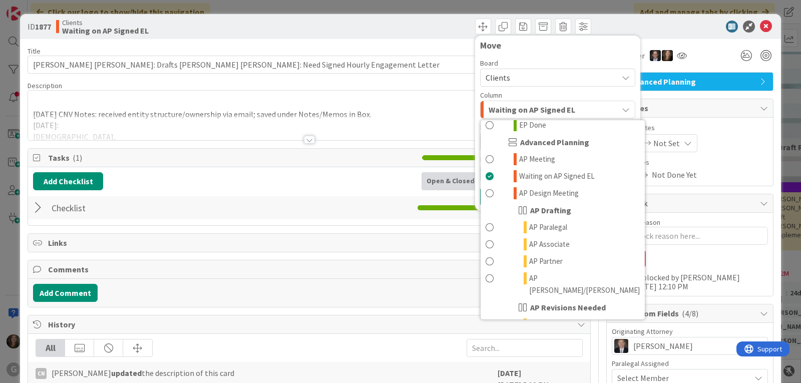
scroll to position [351, 0]
click at [587, 235] on link "AP Associate" at bounding box center [563, 243] width 164 height 17
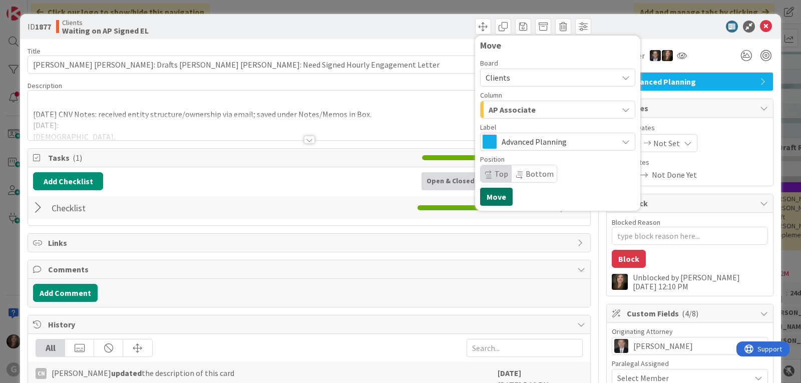
click at [482, 196] on button "Move" at bounding box center [496, 197] width 33 height 18
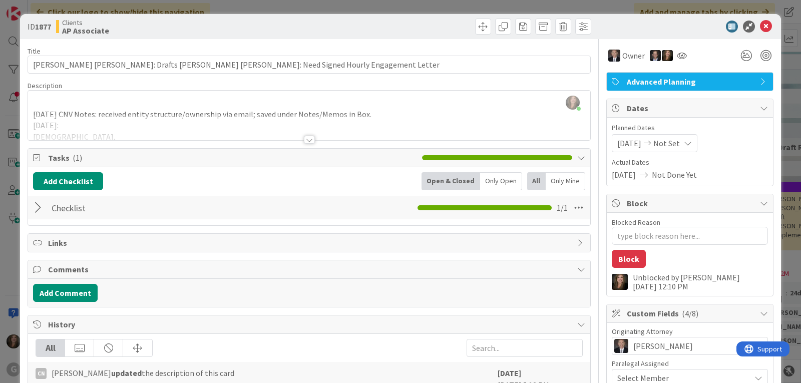
type textarea "x"
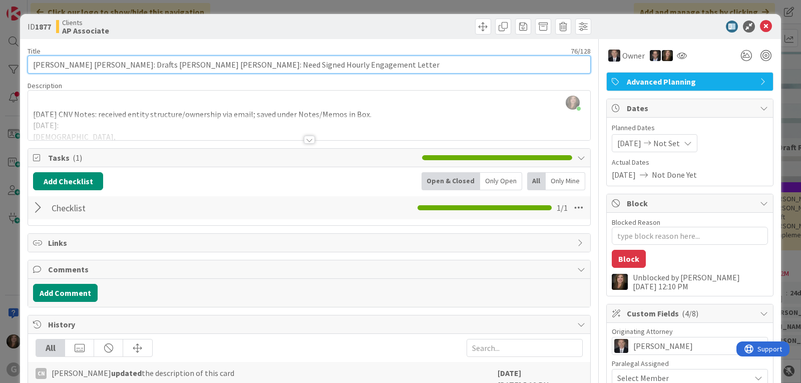
click at [300, 65] on input "[PERSON_NAME] [PERSON_NAME]: Drafts [PERSON_NAME] [PERSON_NAME]: Need Signed Ho…" at bounding box center [309, 65] width 563 height 18
type input "[PERSON_NAME] [PERSON_NAME]: Drafts [PERSON_NAME] [PERSON_NAME]: Need Signed Ho…"
type textarea "x"
type input "[PERSON_NAME] [PERSON_NAME]: Drafts [PERSON_NAME] [PERSON_NAME]: Need Signed Ho…"
type textarea "x"
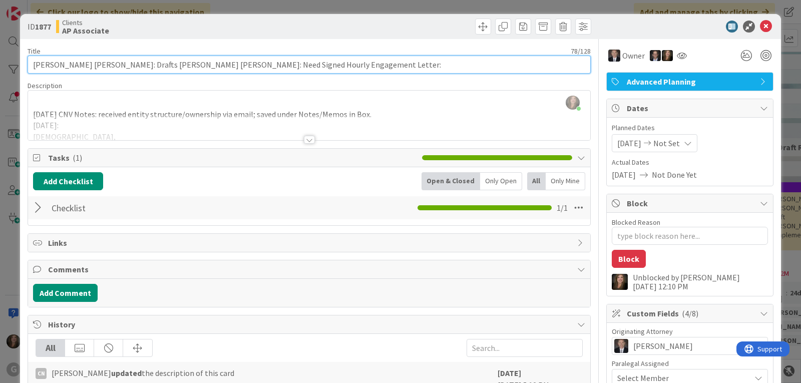
type input "[PERSON_NAME] [PERSON_NAME]: Drafts [PERSON_NAME] [PERSON_NAME]: Need Signed Ho…"
type textarea "x"
type input "[PERSON_NAME] [PERSON_NAME]: Drafts [PERSON_NAME] [PERSON_NAME]: Need Signed Ho…"
type textarea "x"
type input "[PERSON_NAME] [PERSON_NAME]: Drafts [PERSON_NAME] [PERSON_NAME]: Need Signed Ho…"
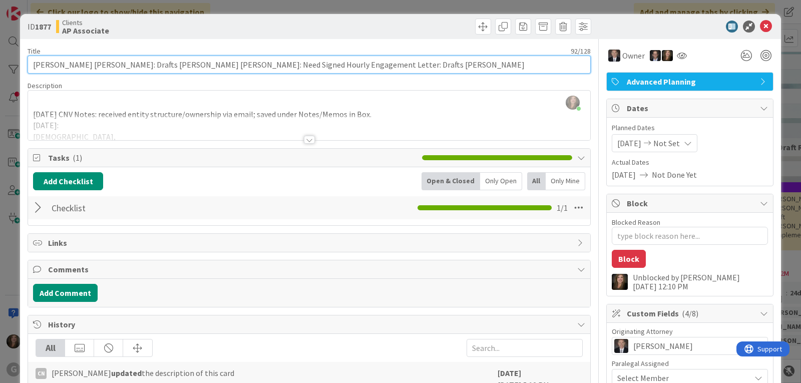
type textarea "x"
type input "[PERSON_NAME] [PERSON_NAME]: Drafts [PERSON_NAME] [PERSON_NAME]: Need Signed Ho…"
type textarea "x"
type input "[PERSON_NAME] [PERSON_NAME]: Drafts [PERSON_NAME] [PERSON_NAME]: Need Signed Ho…"
type textarea "x"
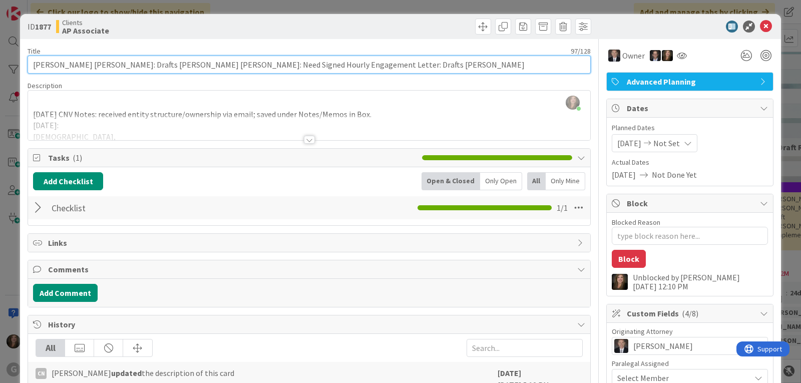
type input "[PERSON_NAME] [PERSON_NAME]: Drafts [PERSON_NAME] [PERSON_NAME]: Need Signed Ho…"
type textarea "x"
type input "[PERSON_NAME] [PERSON_NAME]: Drafts [PERSON_NAME] [PERSON_NAME]: Need Signed Ho…"
type textarea "x"
type input "[PERSON_NAME] [PERSON_NAME]: Drafts [PERSON_NAME] [PERSON_NAME]: Need Signed Ho…"
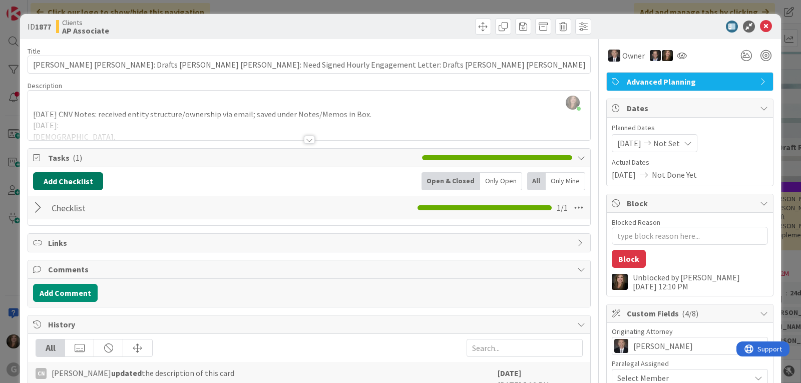
click at [76, 181] on button "Add Checklist" at bounding box center [68, 181] width 70 height 18
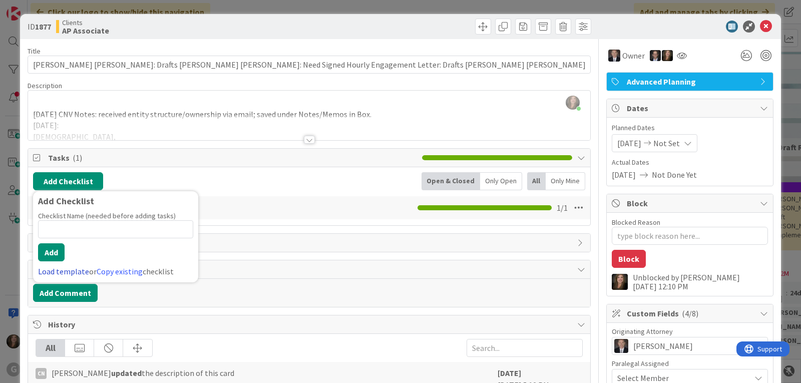
click at [62, 268] on link "Load template" at bounding box center [63, 271] width 51 height 10
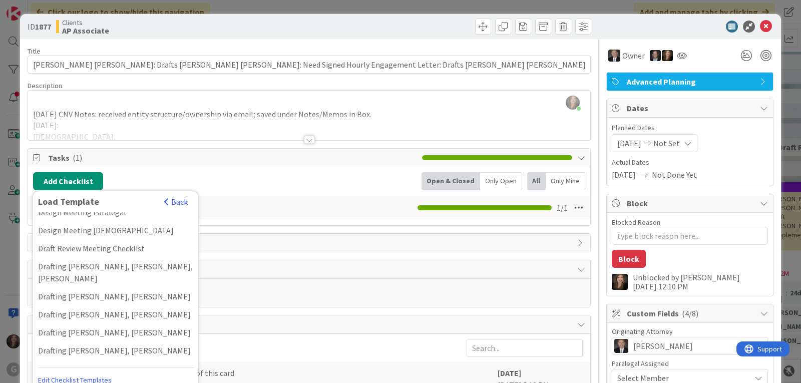
scroll to position [200, 0]
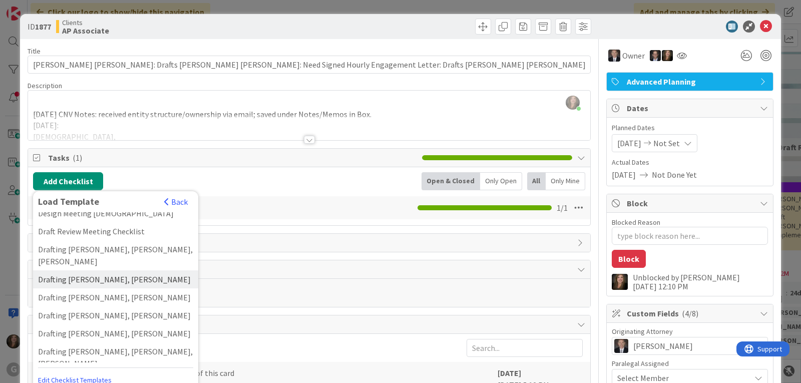
click at [79, 270] on div "Drafting [PERSON_NAME], [PERSON_NAME]" at bounding box center [115, 279] width 165 height 18
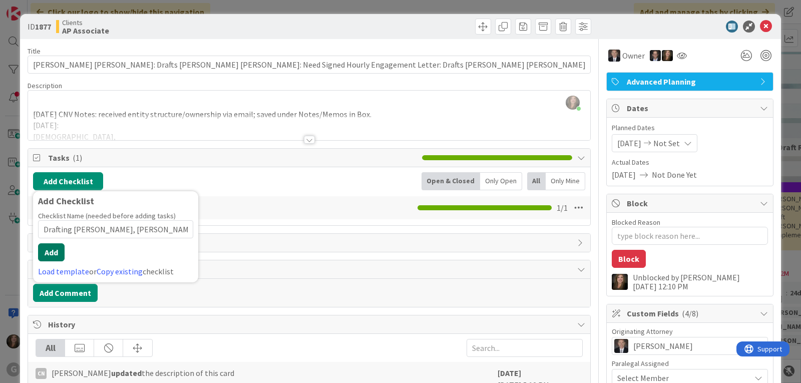
click at [56, 256] on button "Add" at bounding box center [51, 252] width 27 height 18
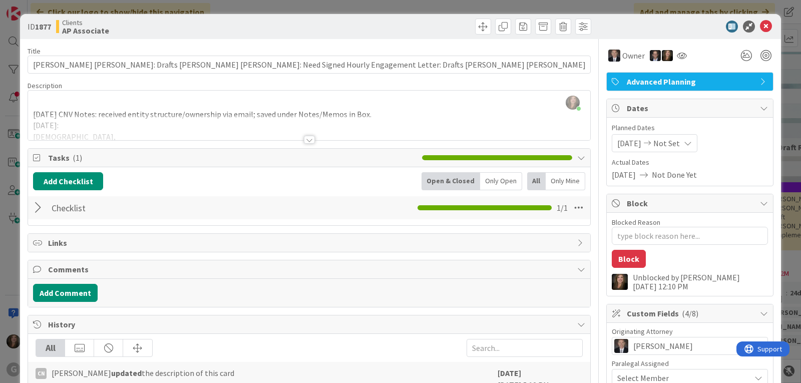
type textarea "x"
